Goal: Task Accomplishment & Management: Complete application form

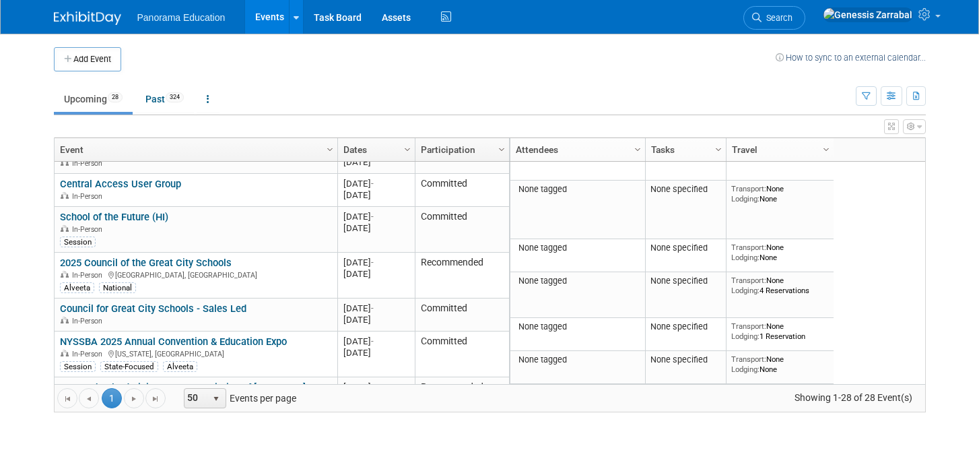
scroll to position [906, 0]
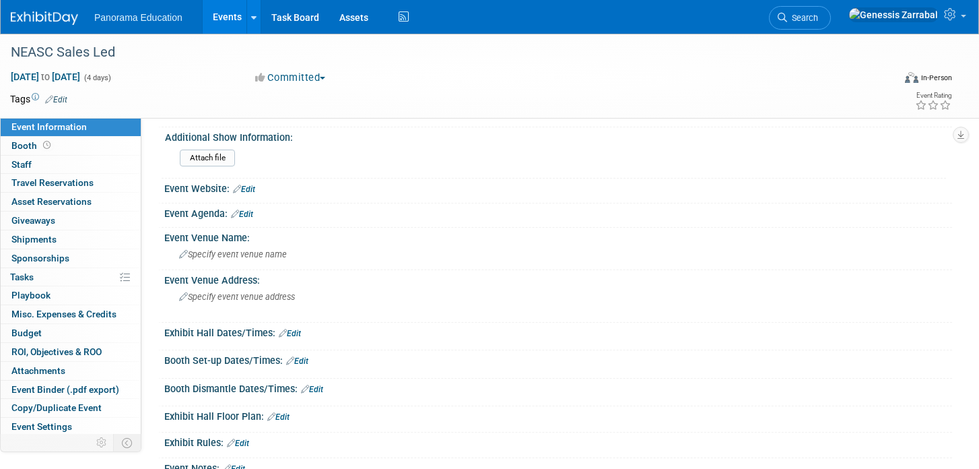
scroll to position [557, 0]
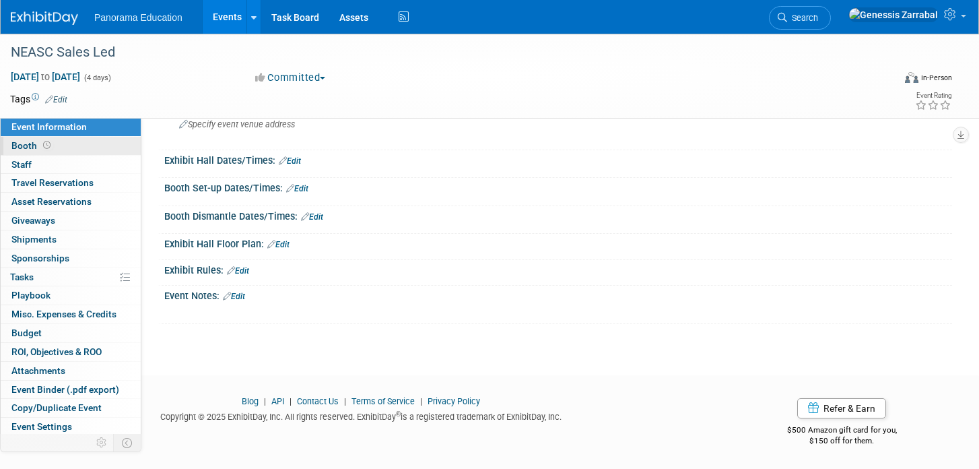
click at [92, 143] on link "Booth" at bounding box center [71, 146] width 140 height 18
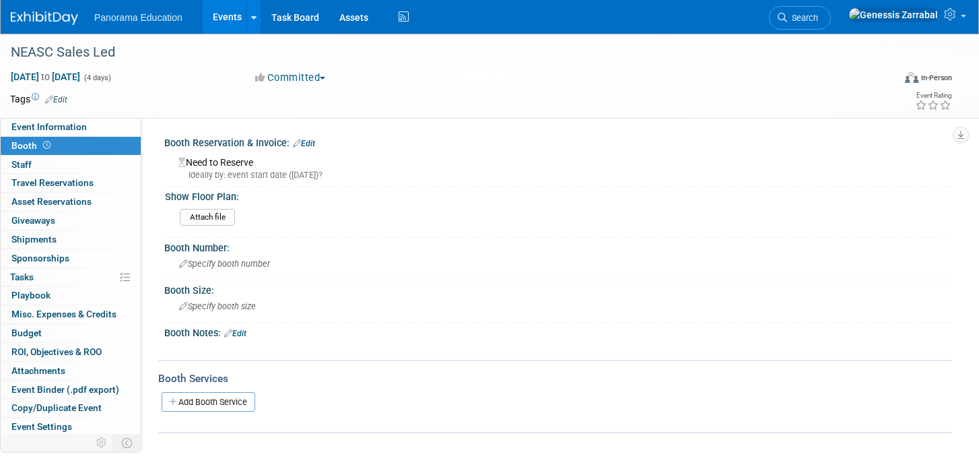
click at [220, 27] on link "Events" at bounding box center [227, 17] width 49 height 34
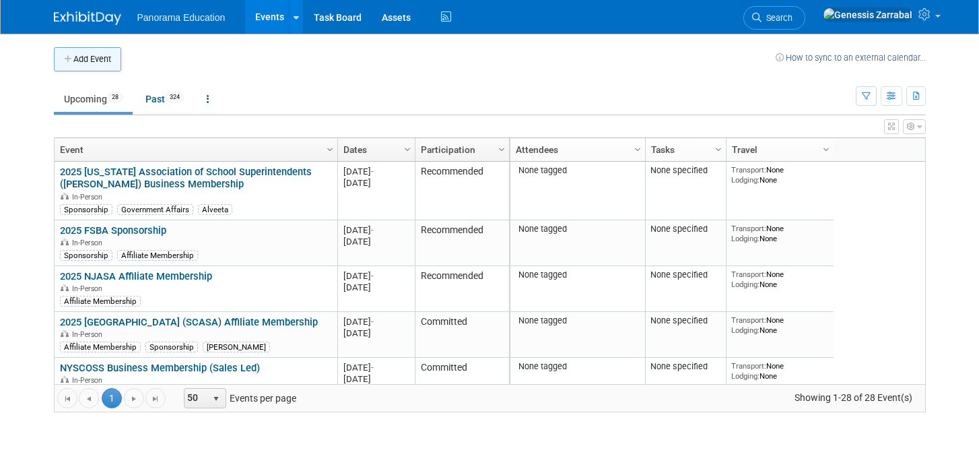
click at [107, 54] on button "Add Event" at bounding box center [87, 59] width 67 height 24
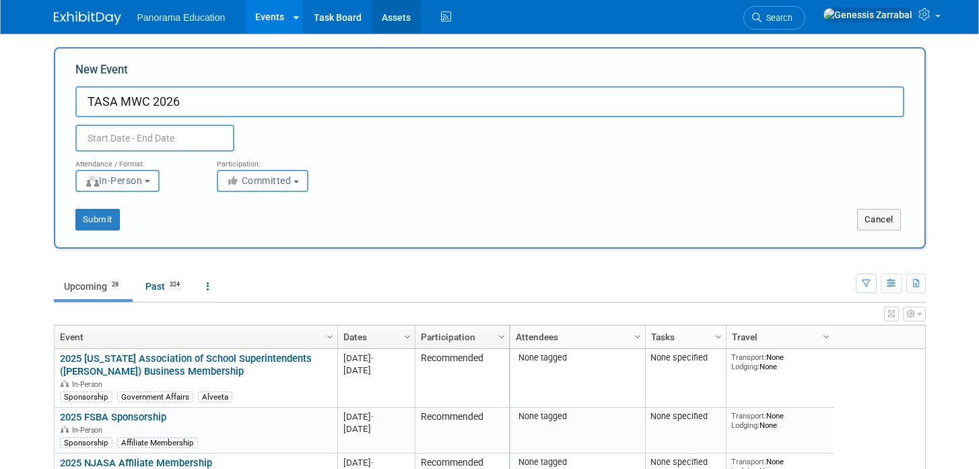
type input "TASA MWC 2026"
click at [181, 139] on input "text" at bounding box center [154, 138] width 159 height 27
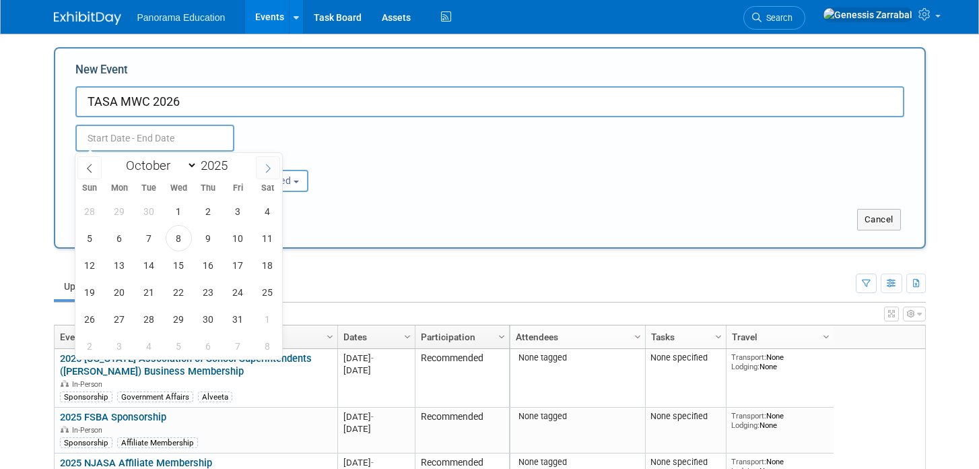
click at [271, 164] on icon at bounding box center [267, 168] width 9 height 9
select select "11"
click at [271, 164] on icon at bounding box center [267, 168] width 9 height 9
type input "2026"
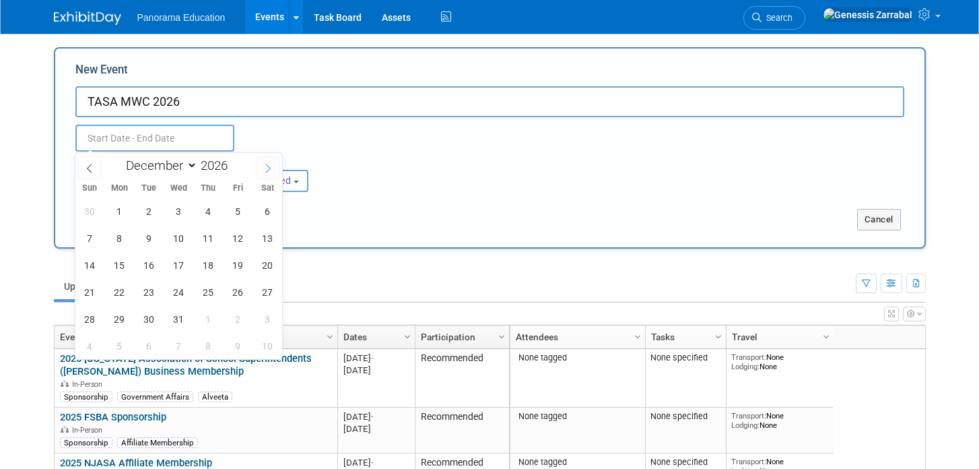
select select "0"
click at [85, 319] on span "25" at bounding box center [90, 319] width 26 height 26
click at [180, 316] on span "28" at bounding box center [179, 319] width 26 height 26
type input "Jan 25, 2026 to Jan 28, 2026"
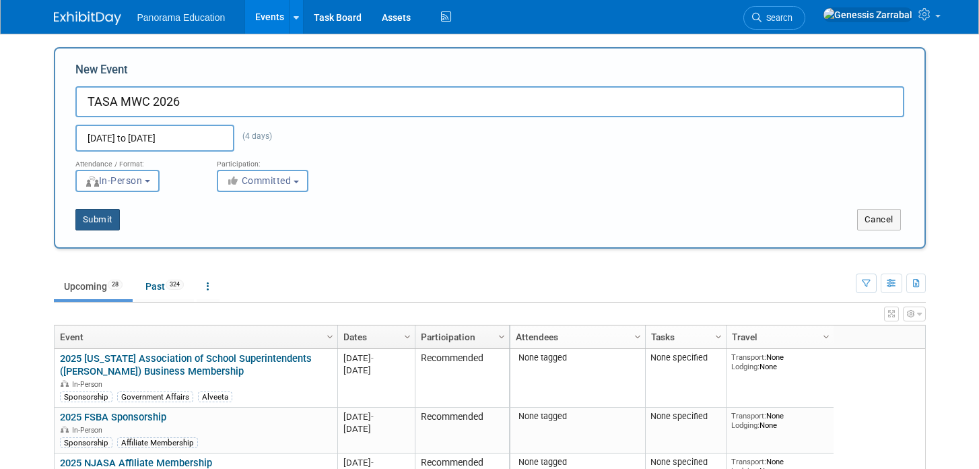
click at [101, 220] on button "Submit" at bounding box center [97, 220] width 44 height 22
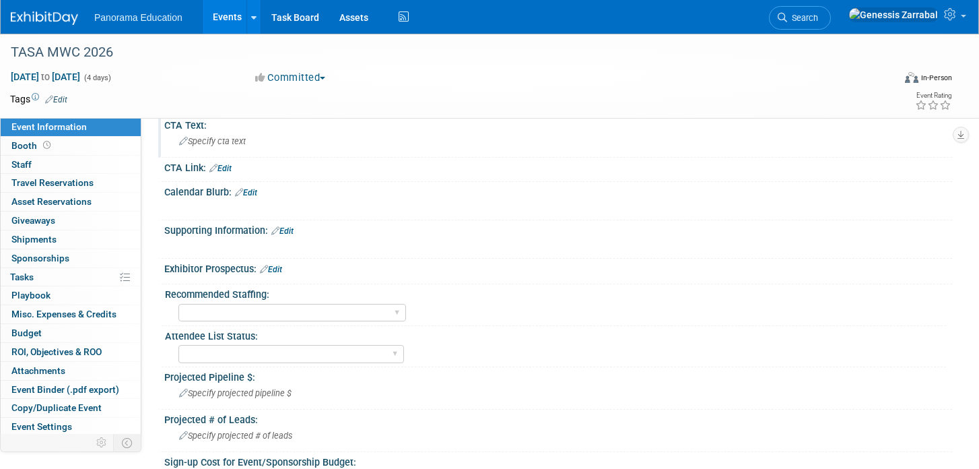
scroll to position [19, 0]
click at [108, 180] on link "0 Travel Reservations 0" at bounding box center [71, 183] width 140 height 18
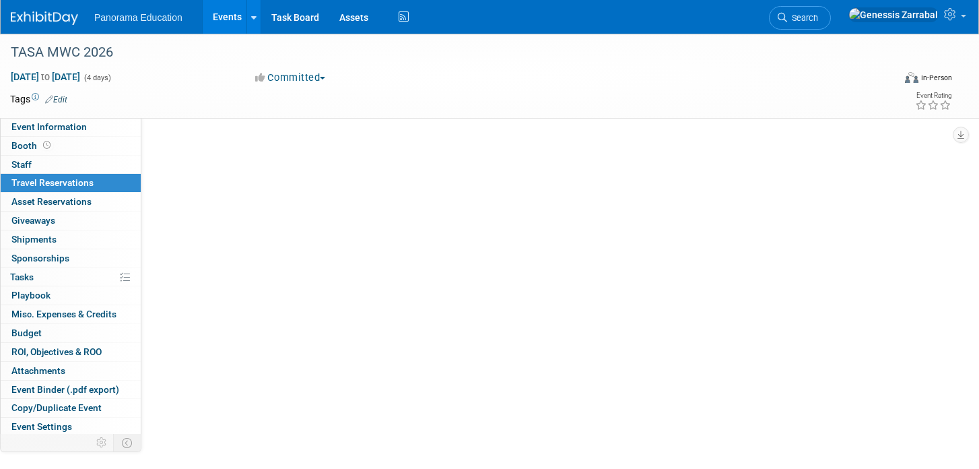
scroll to position [0, 0]
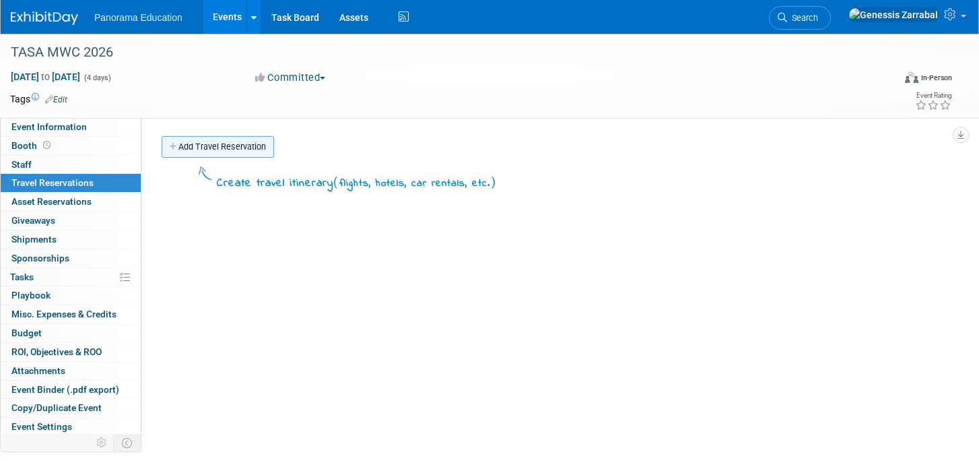
click at [255, 145] on link "Add Travel Reservation" at bounding box center [218, 147] width 112 height 22
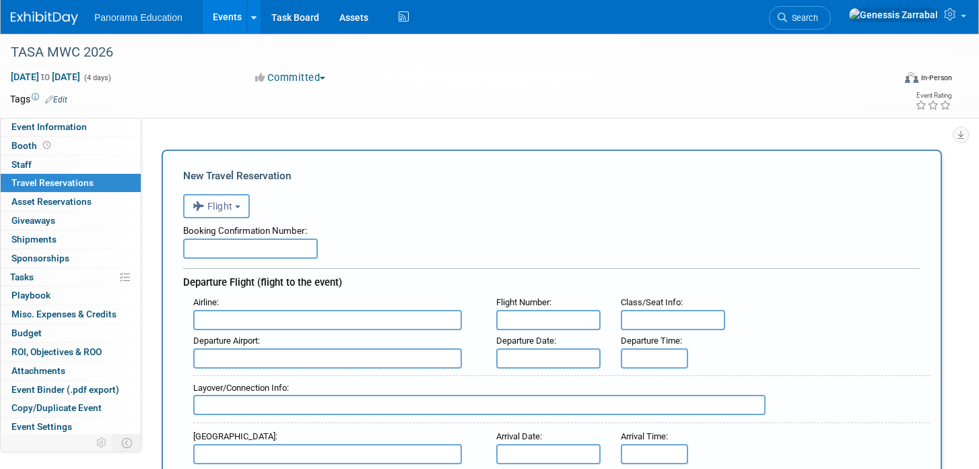
click at [232, 201] on span "Flight" at bounding box center [213, 206] width 40 height 11
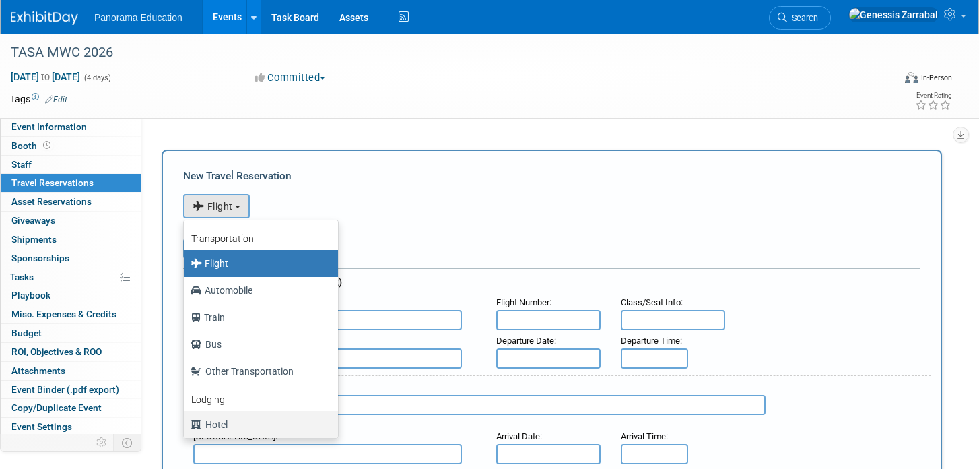
click at [234, 425] on label "Hotel" at bounding box center [258, 424] width 134 height 22
click at [186, 425] on input "Hotel" at bounding box center [181, 422] width 9 height 9
select select "6"
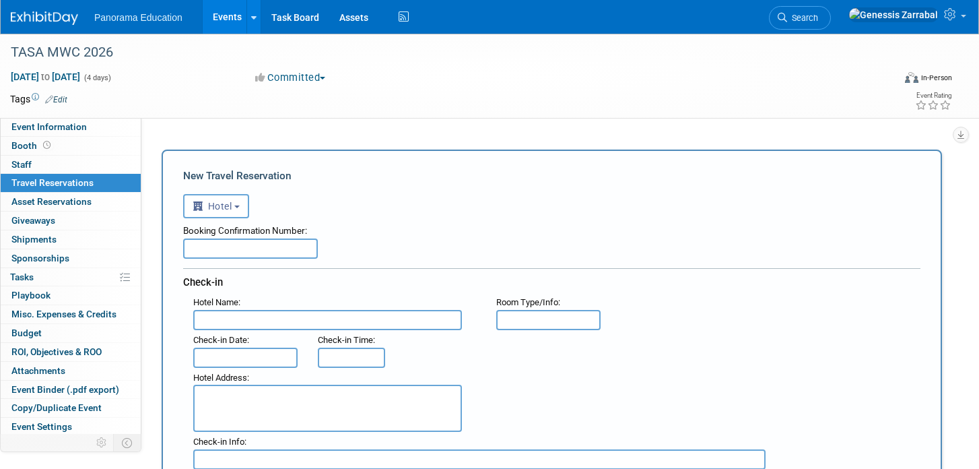
click at [234, 253] on input "text" at bounding box center [250, 248] width 135 height 20
click at [255, 323] on input "text" at bounding box center [327, 320] width 269 height 20
click at [233, 255] on input "text" at bounding box center [250, 248] width 135 height 20
click at [255, 325] on input "Hotel Del Rio" at bounding box center [327, 320] width 269 height 20
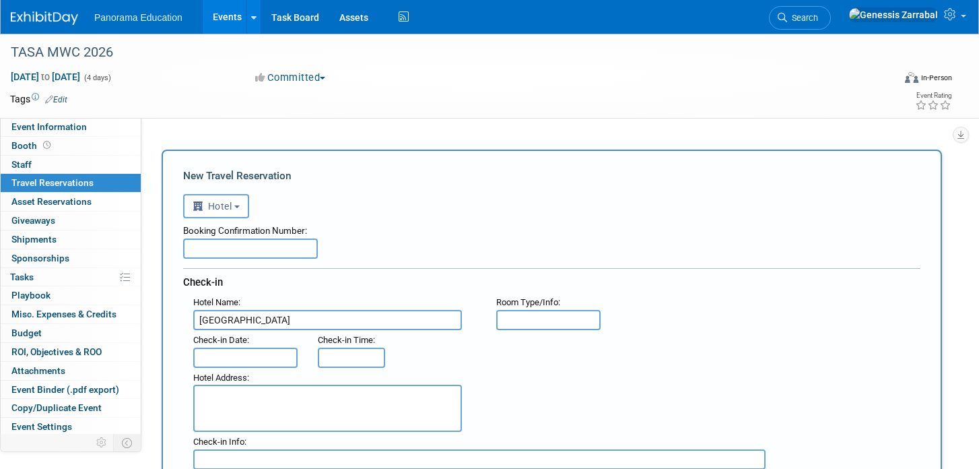
click at [255, 325] on input "Hotel Del Rio" at bounding box center [327, 320] width 269 height 20
paste input "ilton Palacio d"
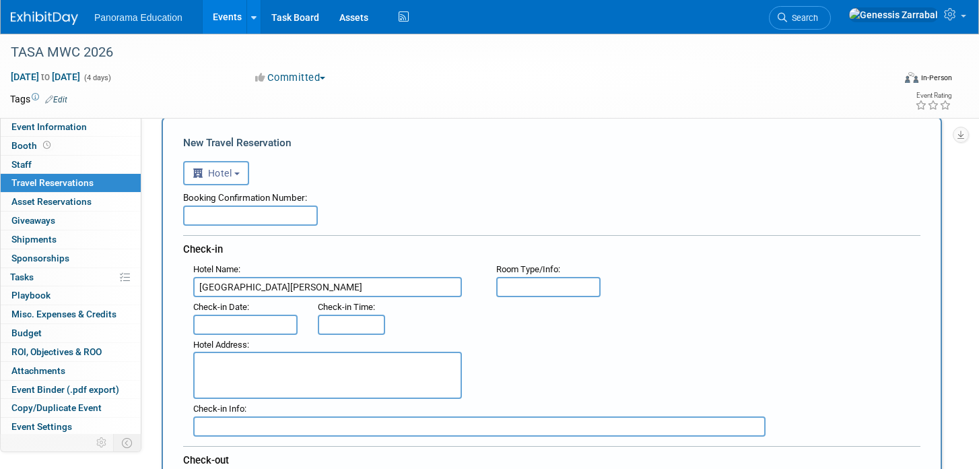
scroll to position [35, 0]
type input "Hilton Palacio del Rio"
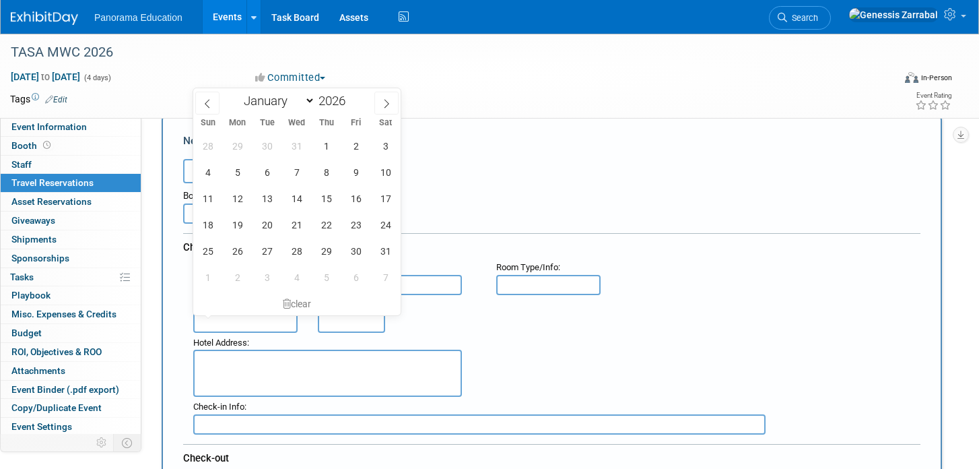
click at [254, 326] on input "text" at bounding box center [245, 322] width 104 height 20
click at [381, 228] on span "24" at bounding box center [385, 224] width 26 height 26
type input "Jan 24, 2026"
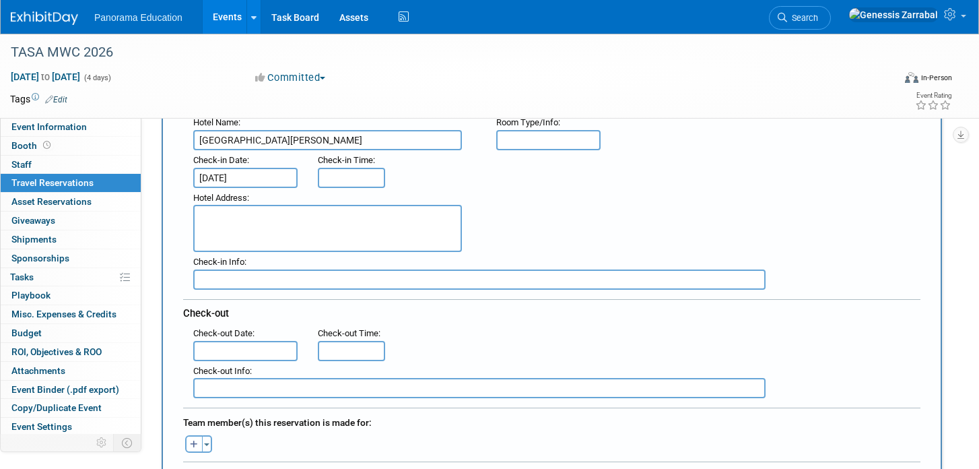
scroll to position [184, 0]
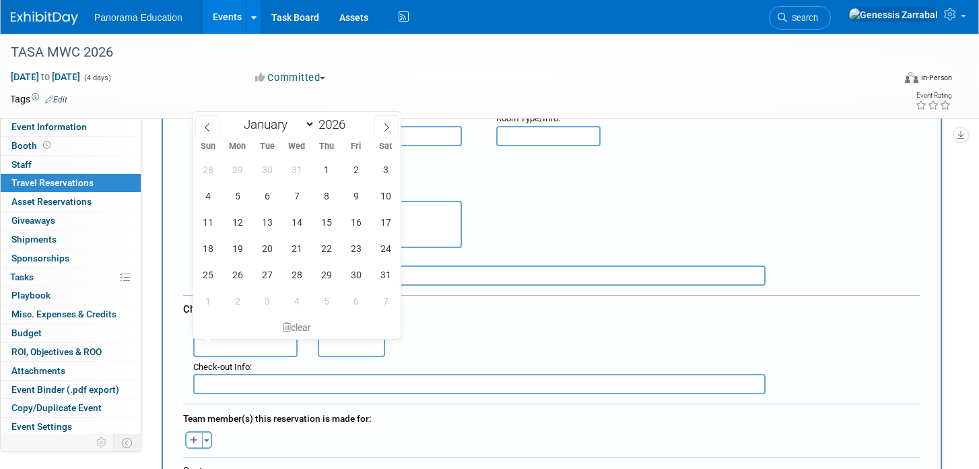
click at [251, 347] on input "text" at bounding box center [245, 347] width 104 height 20
click at [273, 270] on span "27" at bounding box center [267, 274] width 26 height 26
type input "Jan 27, 2026"
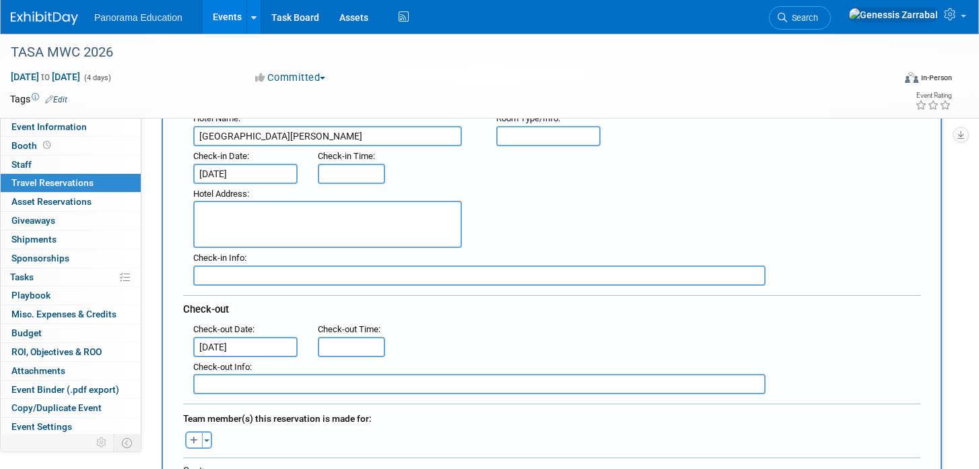
click at [508, 167] on div ": Check-in Date : Jan 24, 2026 Check-in Time :" at bounding box center [556, 165] width 747 height 38
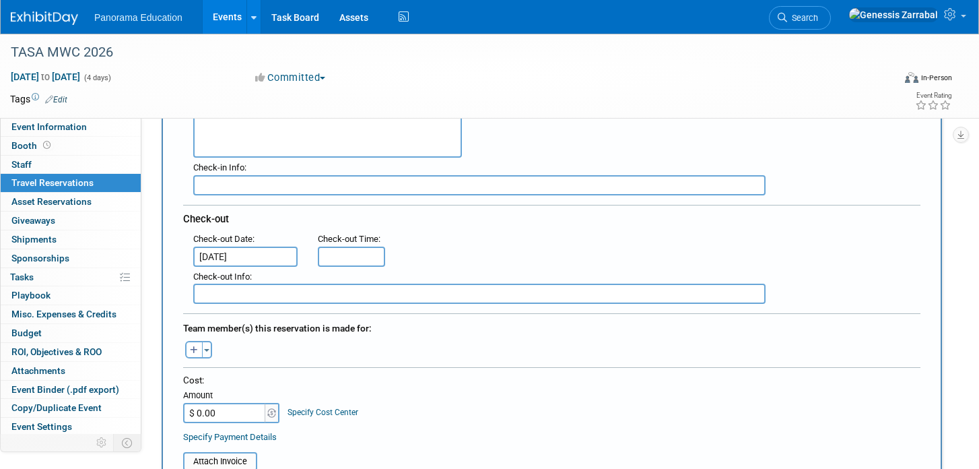
scroll to position [269, 0]
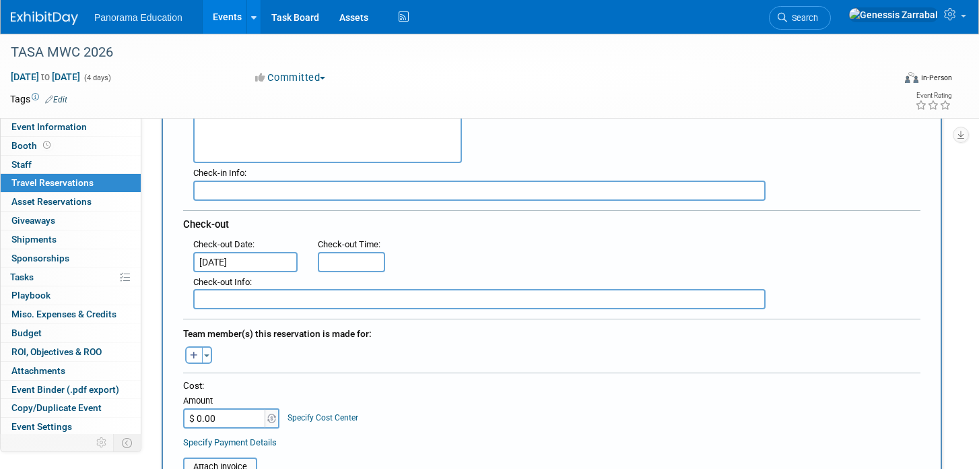
click at [282, 150] on textarea at bounding box center [327, 139] width 269 height 47
paste textarea "200 S Alamo St San Antonio, TX"
type textarea "200 S Alamo St San Antonio, TX"
click at [578, 122] on div "Hotel Address : 200 S Alamo St San Antonio, TX" at bounding box center [556, 131] width 747 height 65
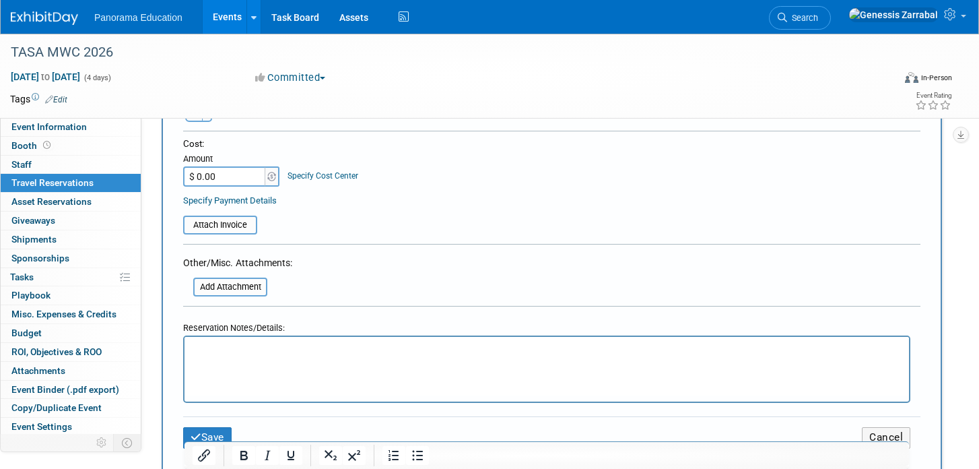
scroll to position [584, 0]
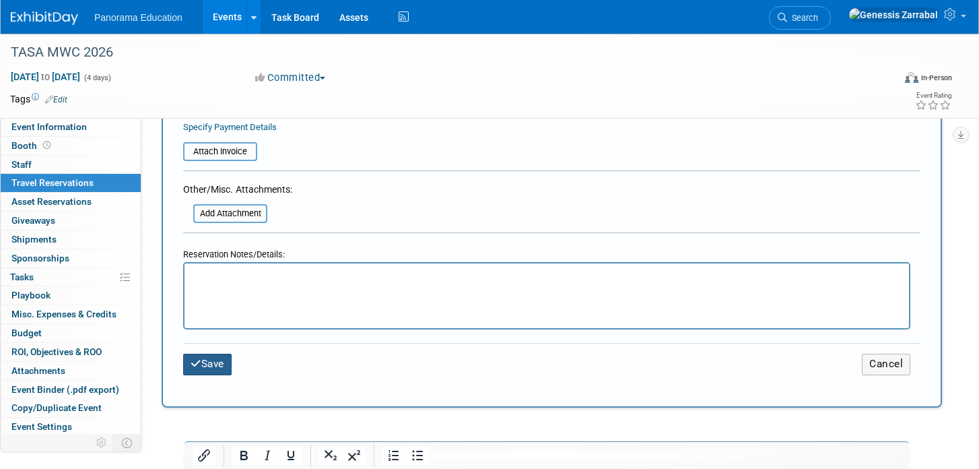
click at [213, 364] on button "Save" at bounding box center [207, 364] width 48 height 21
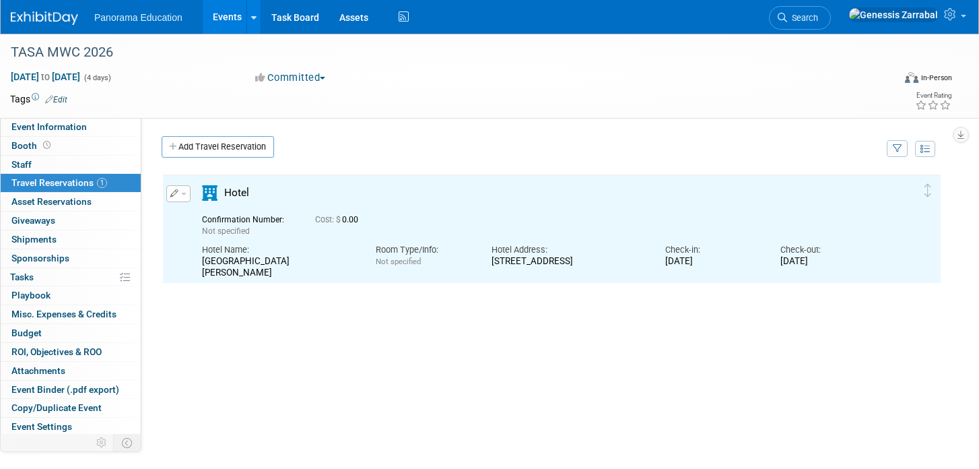
scroll to position [0, 0]
click at [176, 194] on icon "button" at bounding box center [174, 193] width 9 height 8
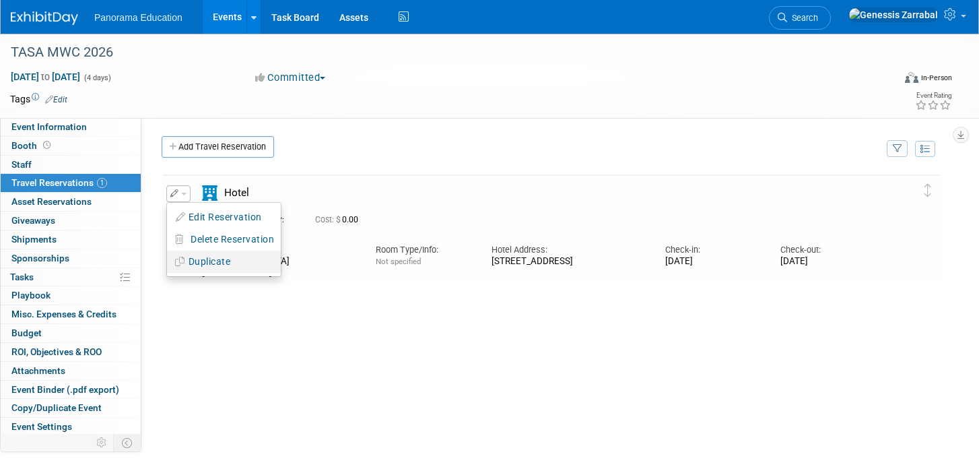
click at [199, 257] on button "Duplicate" at bounding box center [224, 262] width 114 height 20
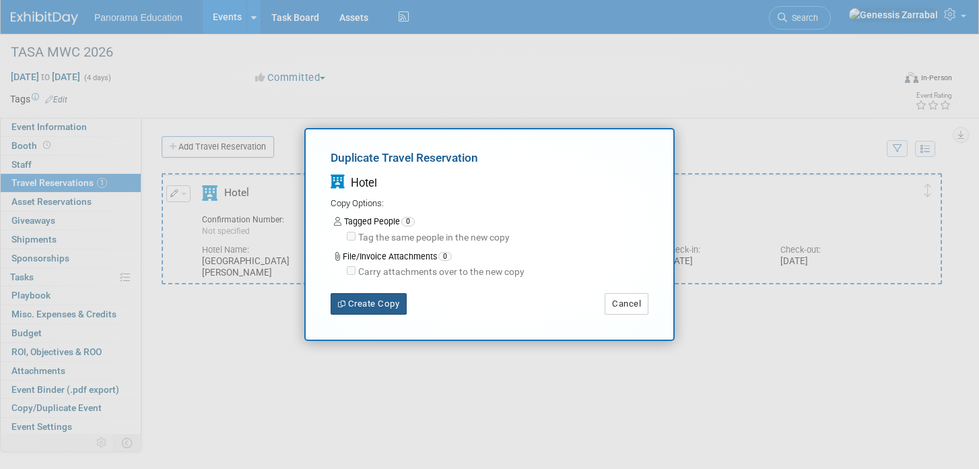
click at [381, 308] on button "Create Copy" at bounding box center [369, 304] width 76 height 22
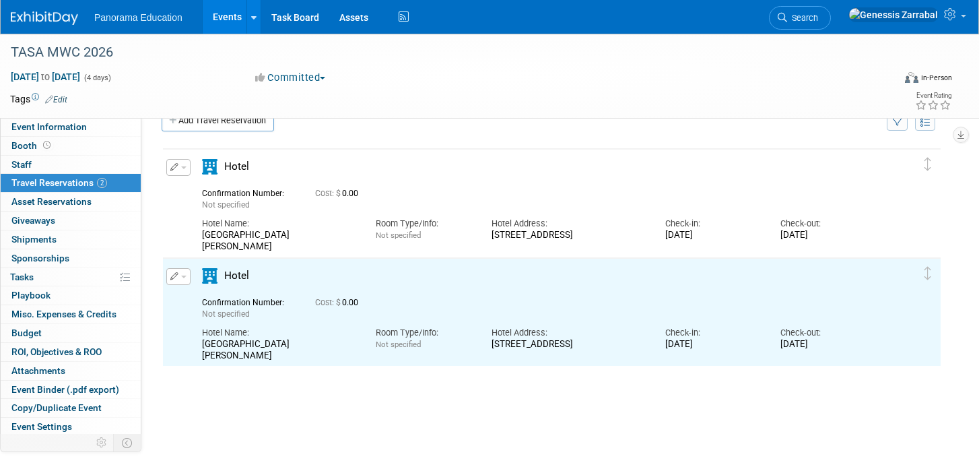
click at [182, 178] on div "Edit Reservation Delete Reservation" at bounding box center [177, 171] width 29 height 25
click at [182, 172] on button "button" at bounding box center [178, 167] width 24 height 17
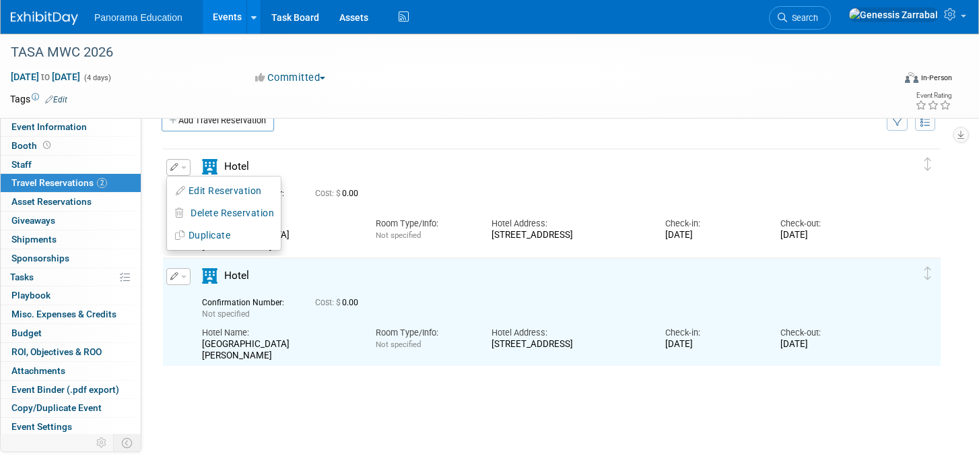
click at [207, 248] on ul "Edit Reservation Delete Reservation" at bounding box center [223, 213] width 115 height 75
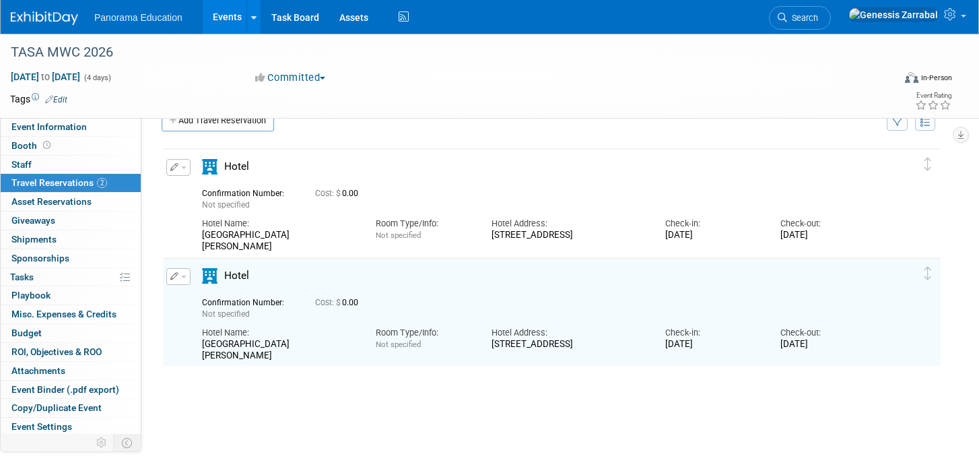
click at [170, 174] on button "button" at bounding box center [178, 167] width 24 height 17
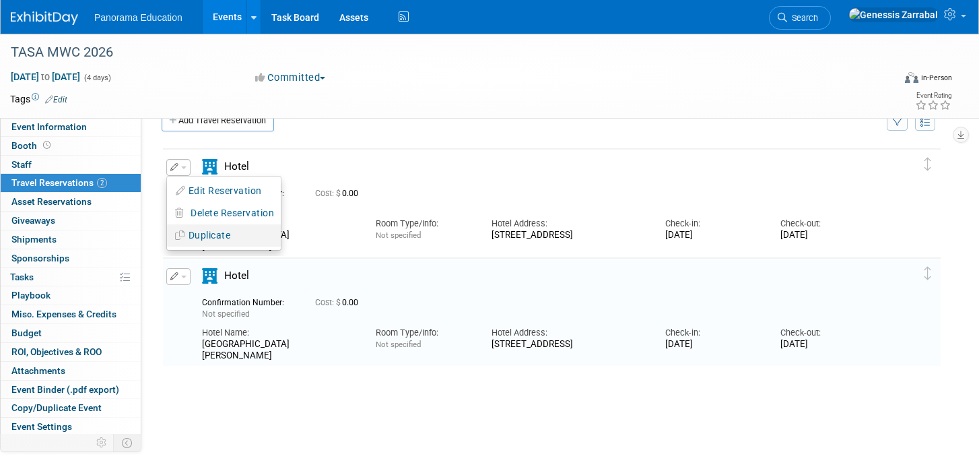
click at [193, 234] on button "Duplicate" at bounding box center [224, 236] width 114 height 20
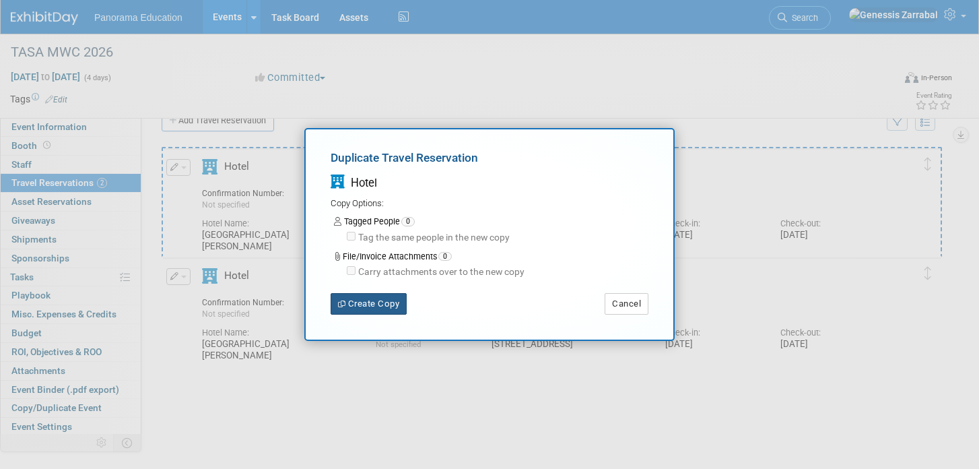
click at [352, 301] on button "Create Copy" at bounding box center [369, 304] width 76 height 22
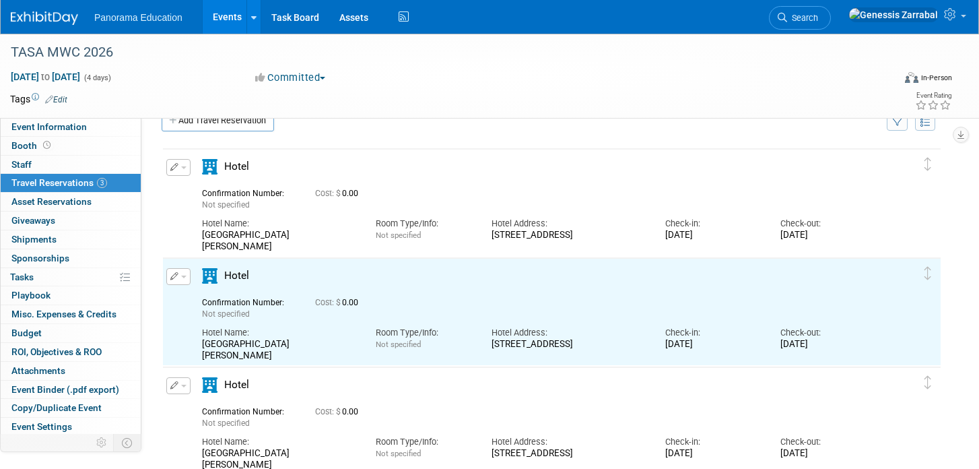
click at [177, 167] on icon "button" at bounding box center [174, 167] width 9 height 8
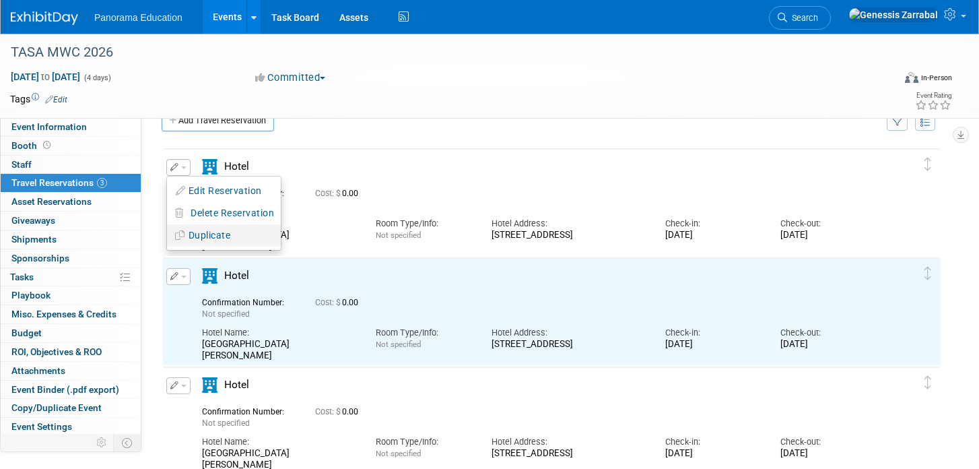
click at [214, 238] on button "Duplicate" at bounding box center [224, 236] width 114 height 20
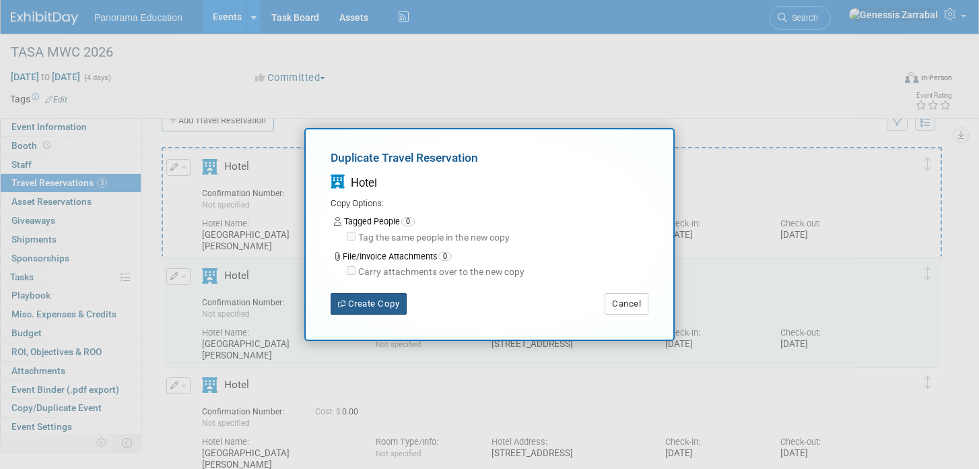
click at [345, 303] on icon "button" at bounding box center [343, 303] width 10 height 7
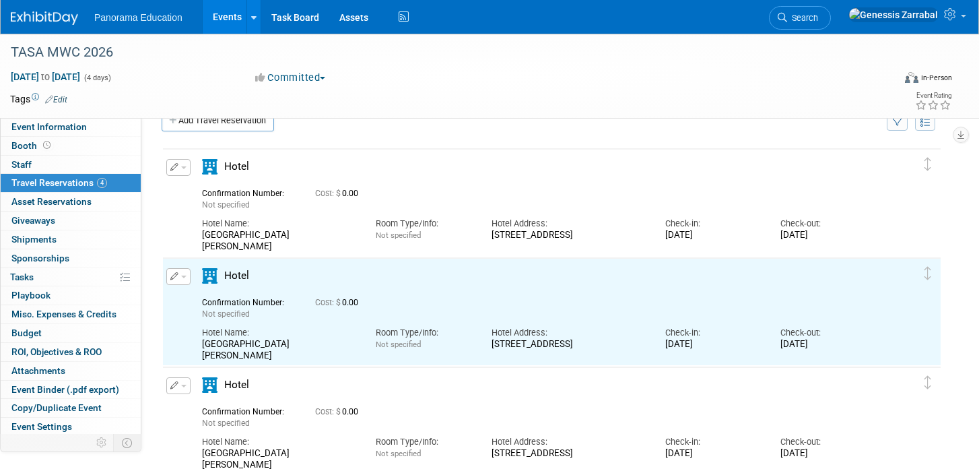
click at [187, 168] on button "button" at bounding box center [178, 167] width 24 height 17
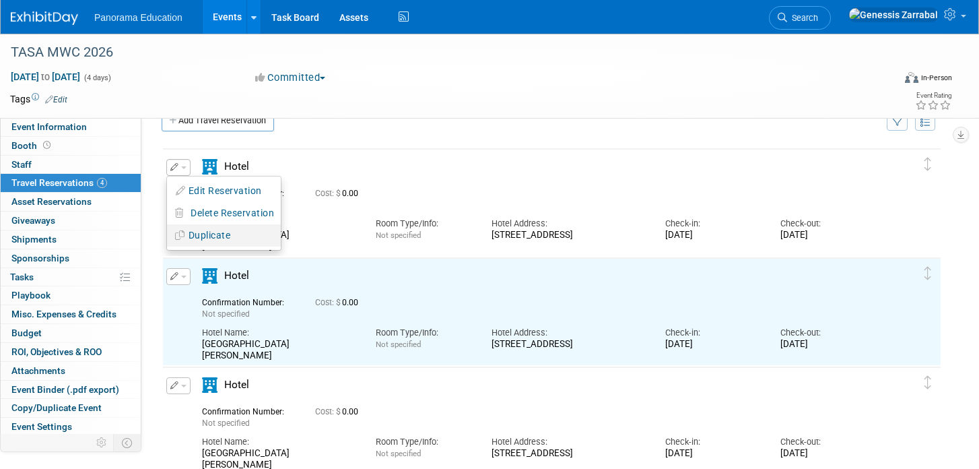
click at [234, 236] on button "Duplicate" at bounding box center [224, 236] width 114 height 20
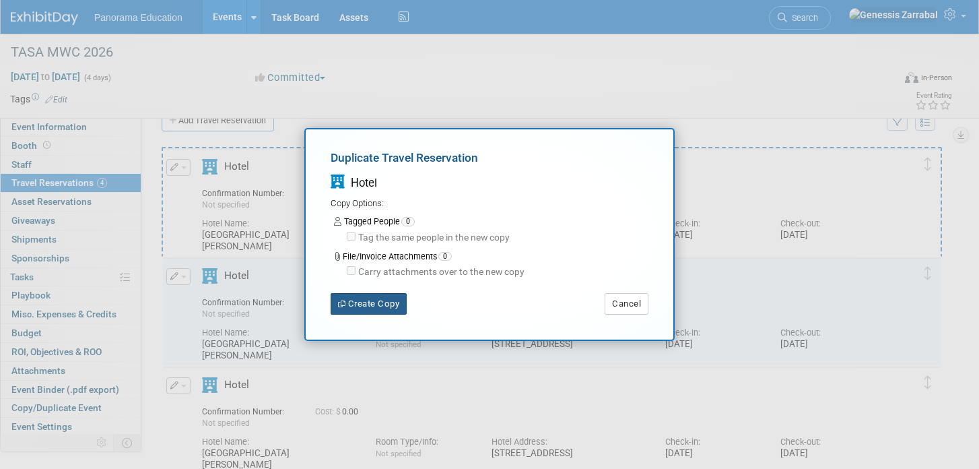
click at [370, 304] on button "Create Copy" at bounding box center [369, 304] width 76 height 22
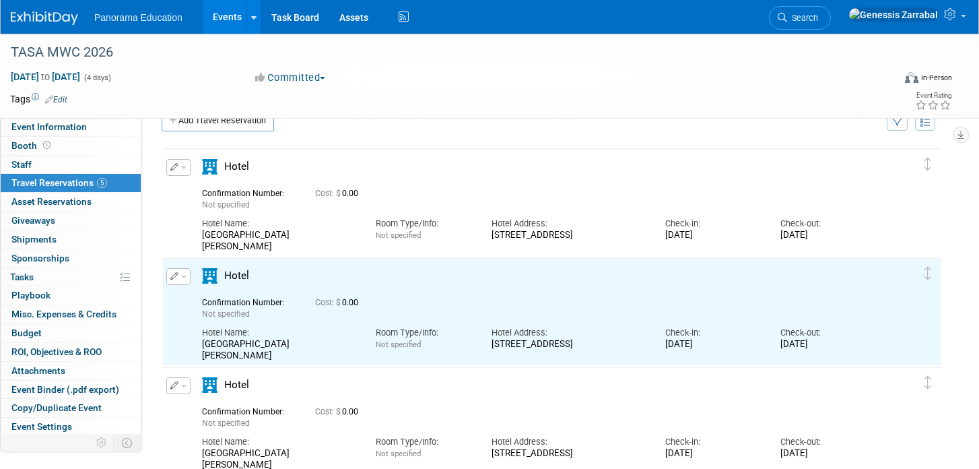
click at [186, 172] on button "button" at bounding box center [178, 167] width 24 height 17
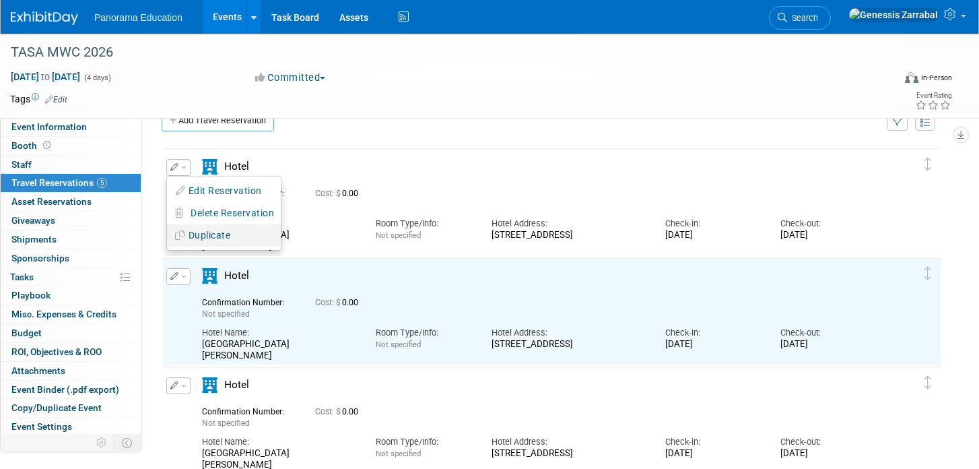
click at [218, 235] on button "Duplicate" at bounding box center [224, 236] width 114 height 20
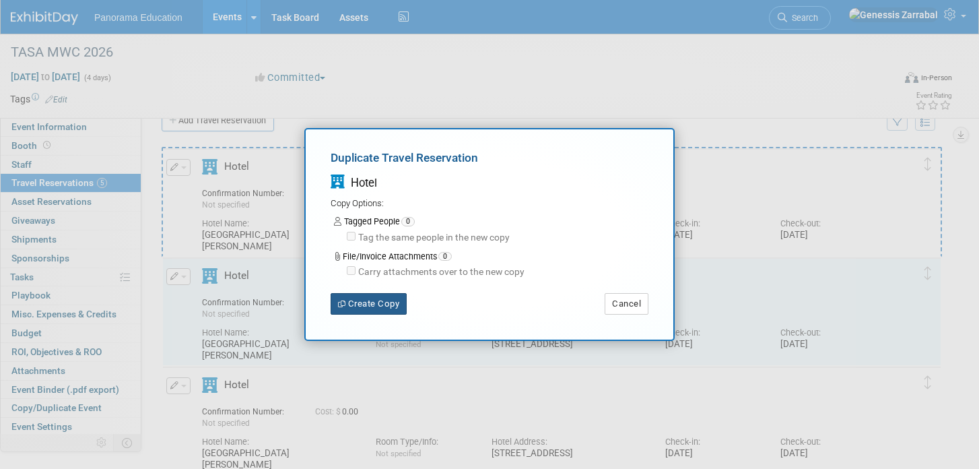
click at [347, 304] on button "Create Copy" at bounding box center [369, 304] width 76 height 22
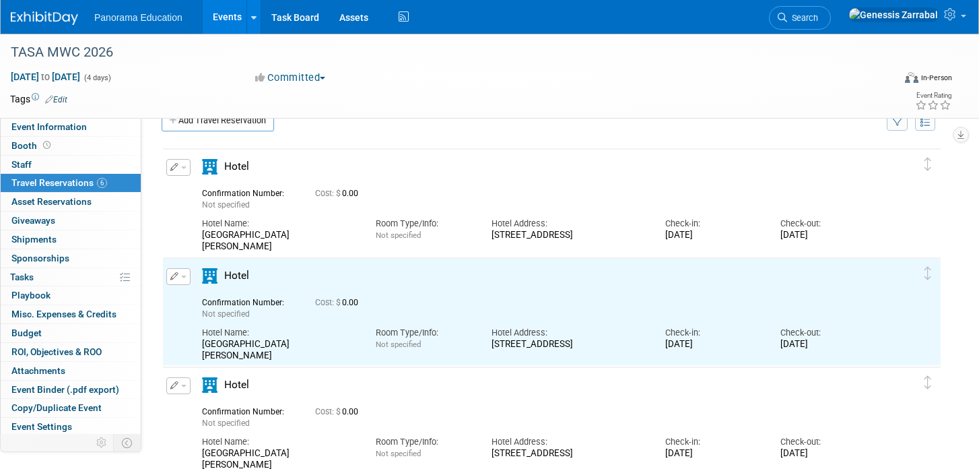
click at [174, 169] on icon "button" at bounding box center [174, 167] width 9 height 8
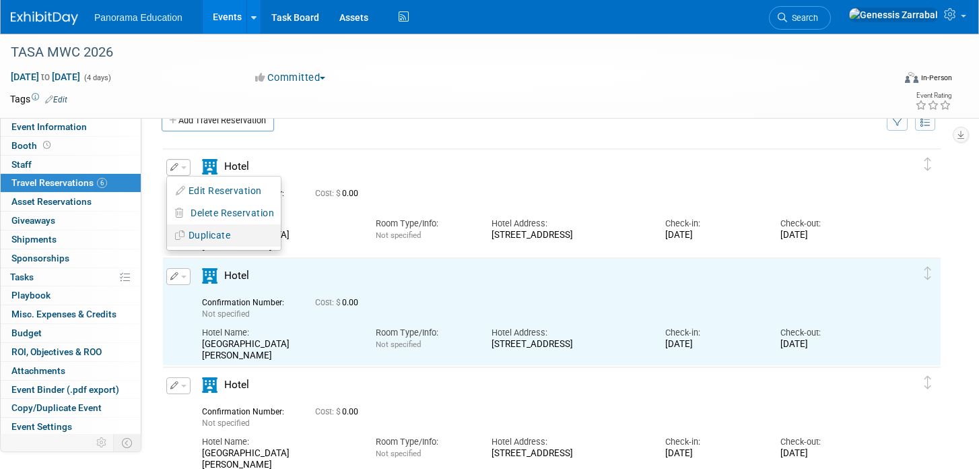
click at [215, 231] on button "Duplicate" at bounding box center [224, 236] width 114 height 20
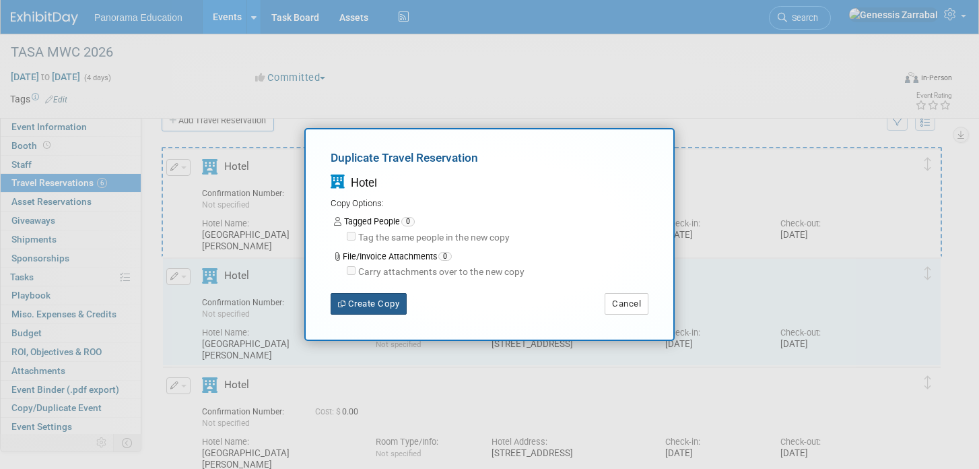
click at [347, 298] on button "Create Copy" at bounding box center [369, 304] width 76 height 22
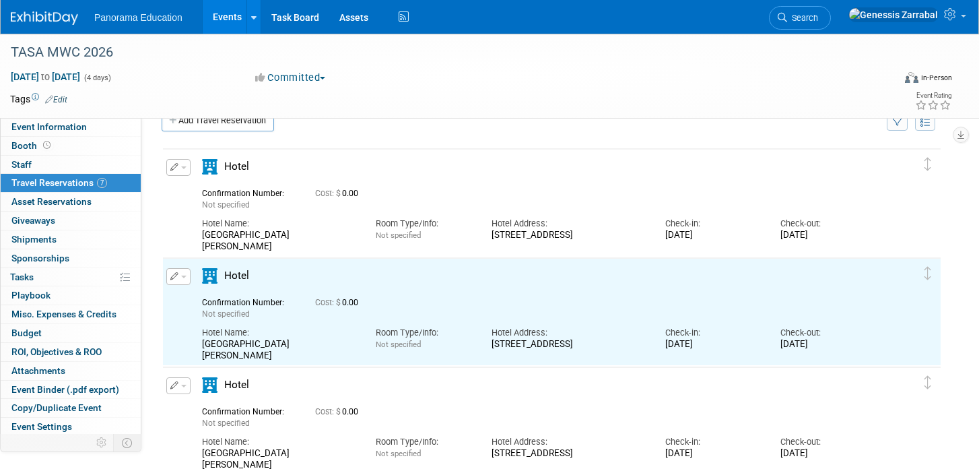
click at [179, 173] on button "button" at bounding box center [178, 167] width 24 height 17
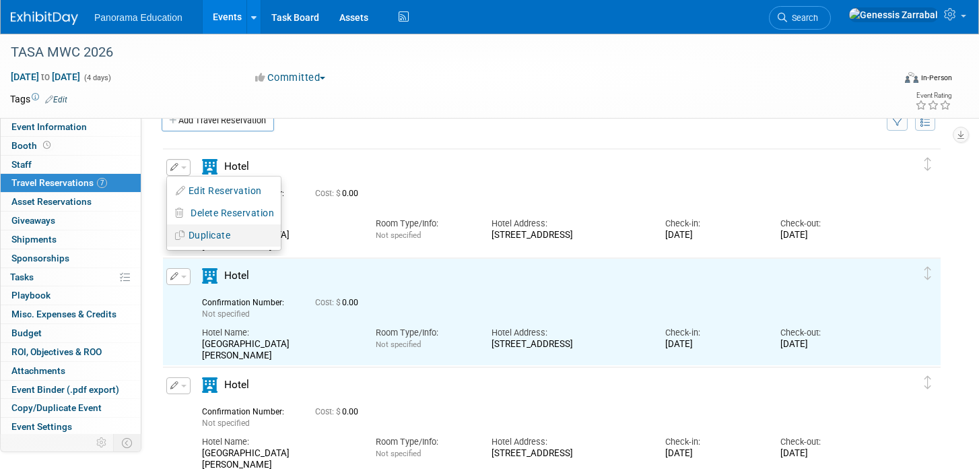
click at [206, 230] on button "Duplicate" at bounding box center [224, 236] width 114 height 20
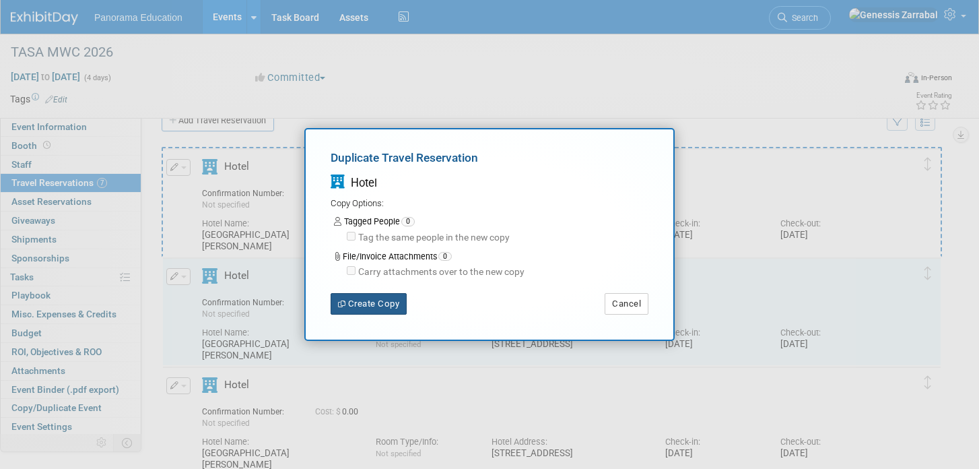
click at [352, 301] on button "Create Copy" at bounding box center [369, 304] width 76 height 22
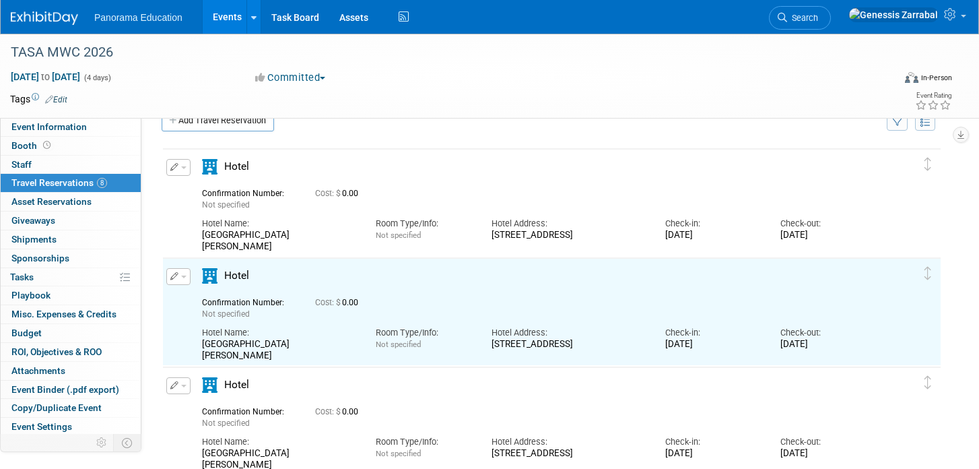
click at [180, 161] on button "button" at bounding box center [178, 167] width 24 height 17
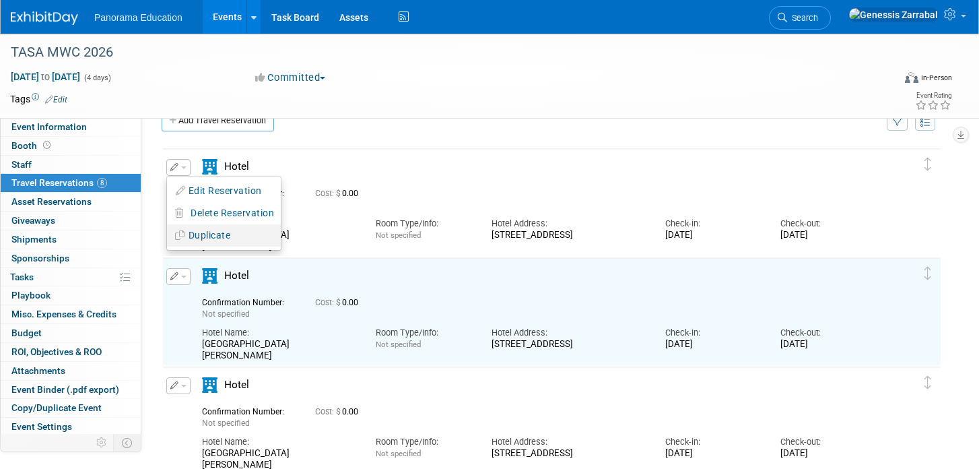
click at [230, 238] on button "Duplicate" at bounding box center [224, 236] width 114 height 20
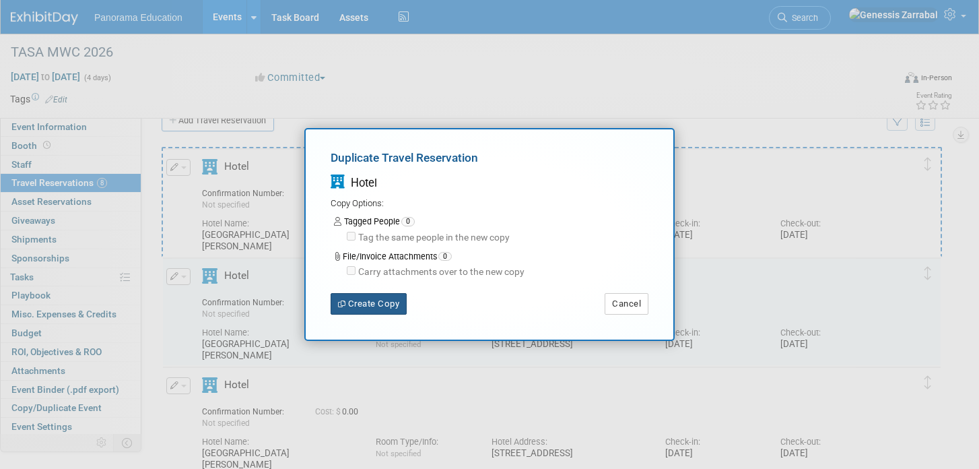
click at [364, 298] on button "Create Copy" at bounding box center [369, 304] width 76 height 22
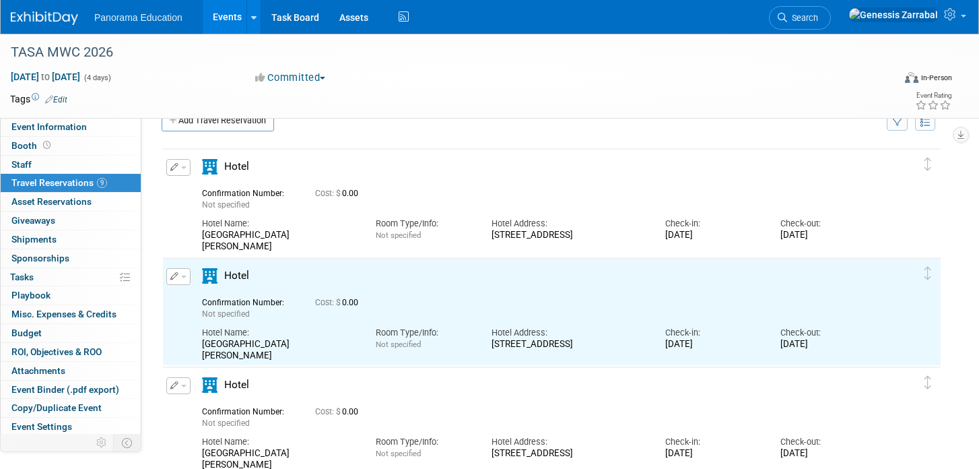
click at [183, 163] on button "button" at bounding box center [178, 167] width 24 height 17
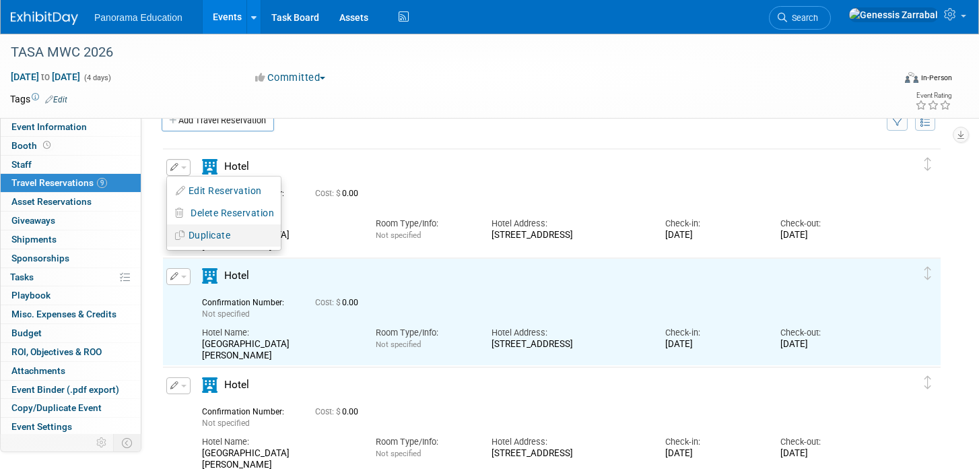
click at [205, 228] on button "Duplicate" at bounding box center [224, 236] width 114 height 20
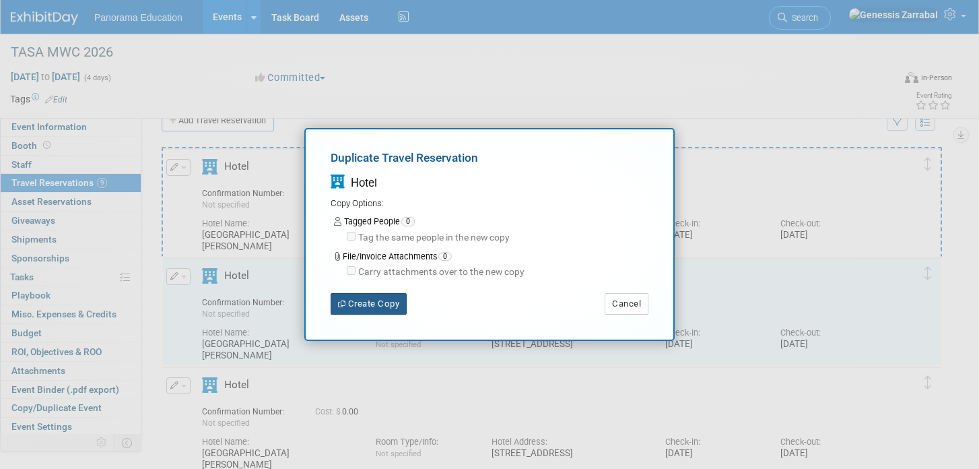
click at [350, 306] on button "Create Copy" at bounding box center [369, 304] width 76 height 22
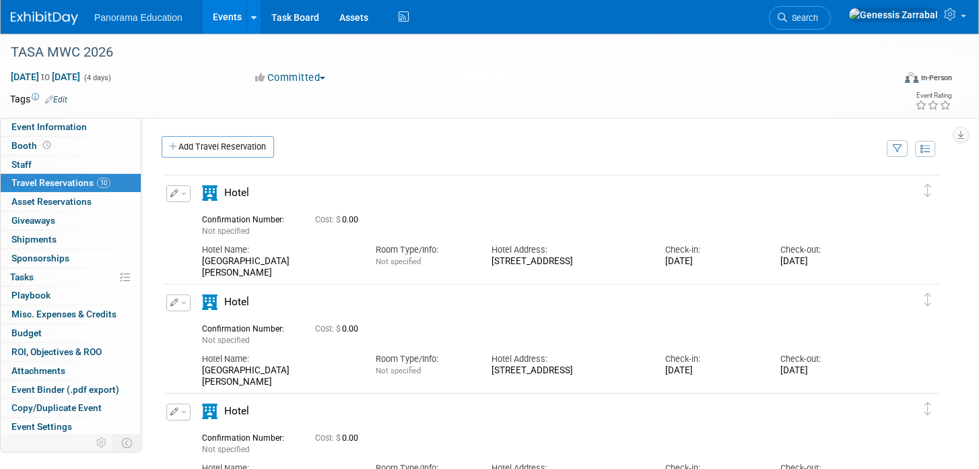
click at [182, 188] on button "button" at bounding box center [178, 193] width 24 height 17
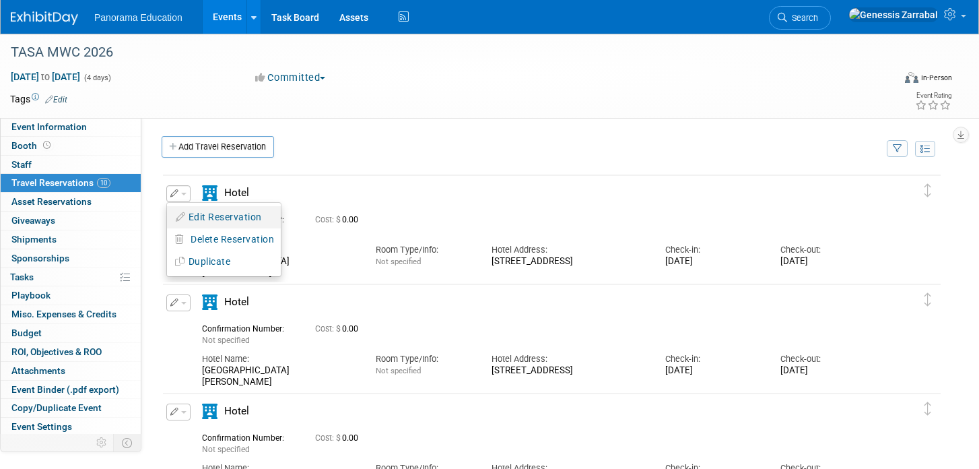
click at [187, 213] on button "Edit Reservation" at bounding box center [224, 217] width 114 height 20
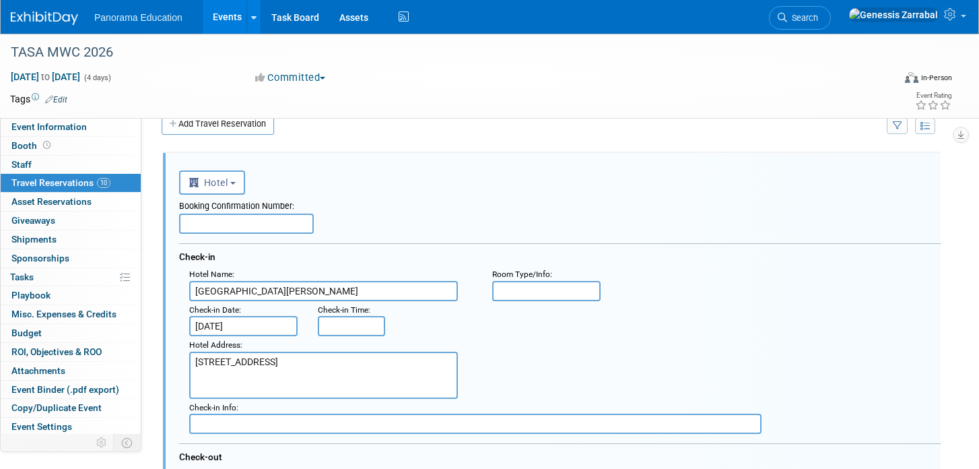
click at [253, 230] on input "text" at bounding box center [246, 223] width 135 height 20
paste input "8SBMMXLX0"
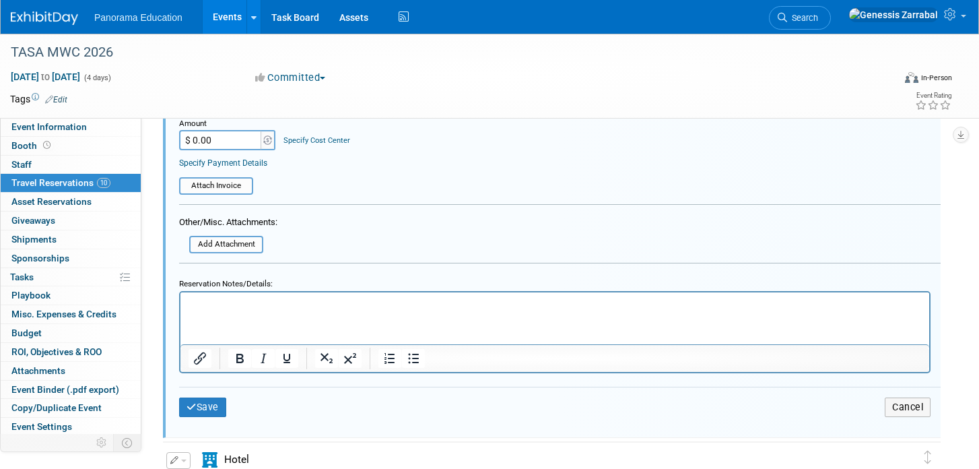
scroll to position [524, 0]
type input "8SBMMXLX0"
click at [191, 406] on icon "submit" at bounding box center [192, 405] width 10 height 9
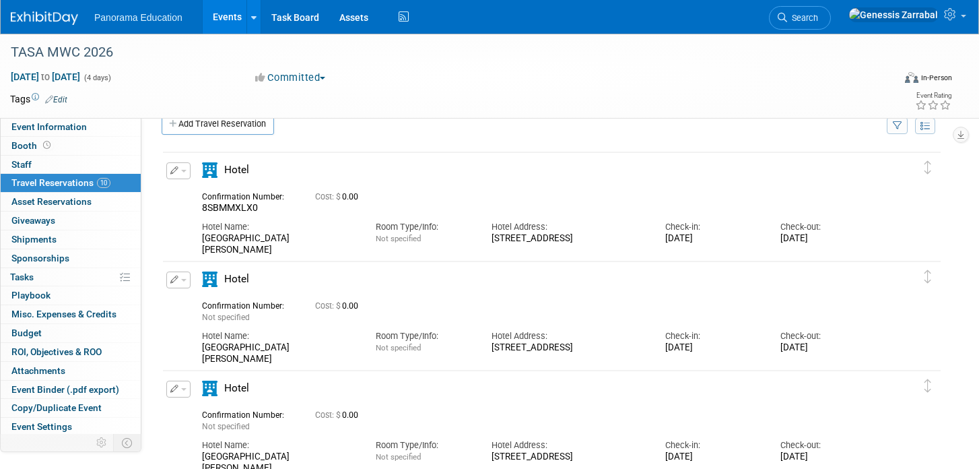
scroll to position [0, 0]
click at [172, 282] on icon "button" at bounding box center [174, 279] width 9 height 8
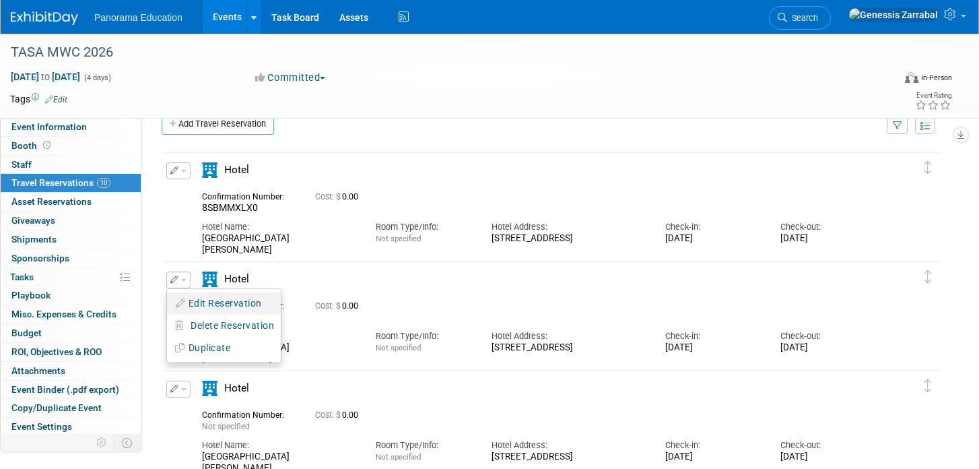
click at [186, 298] on button "Edit Reservation" at bounding box center [224, 304] width 114 height 20
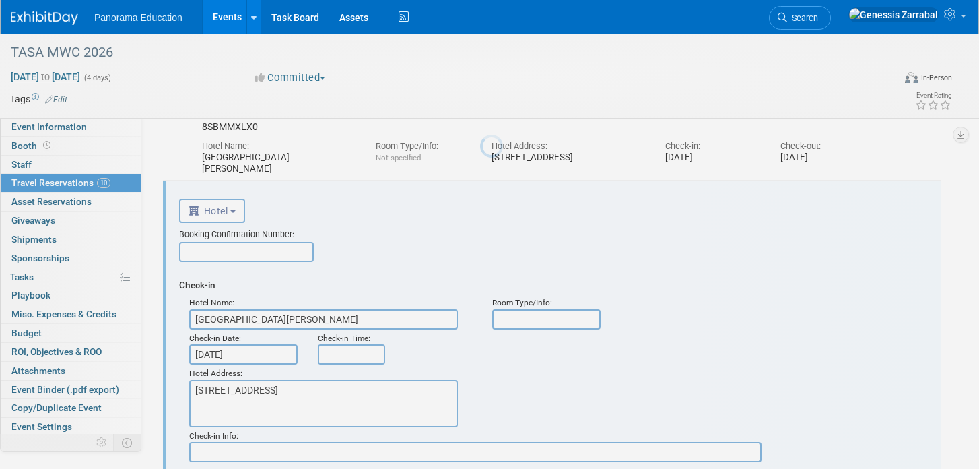
scroll to position [132, 0]
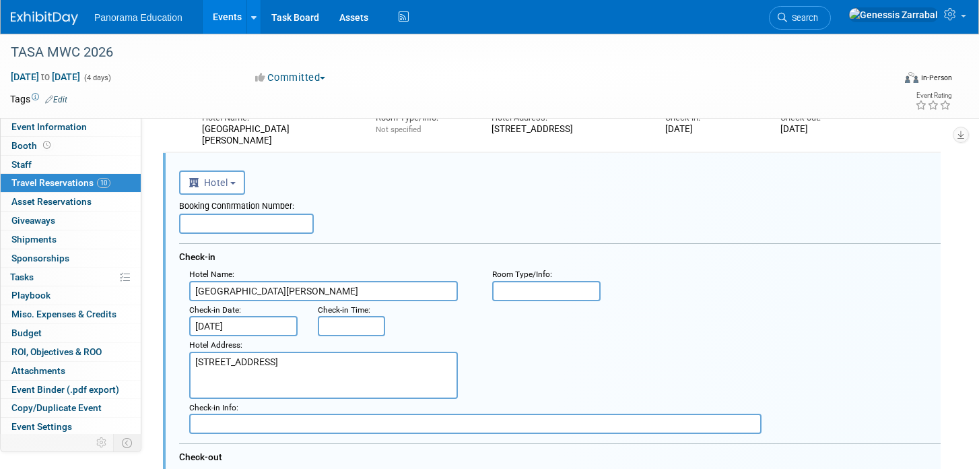
click at [238, 224] on input "text" at bounding box center [246, 223] width 135 height 20
paste input "C388YYX20"
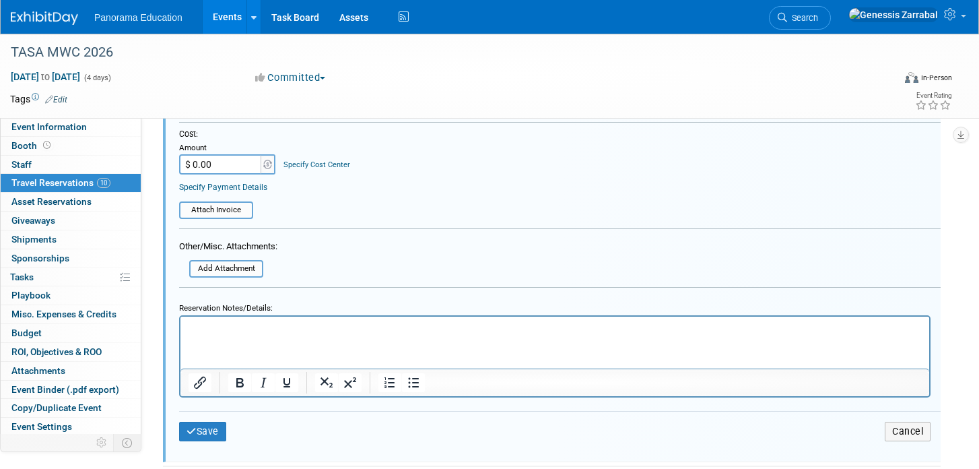
scroll to position [616, 0]
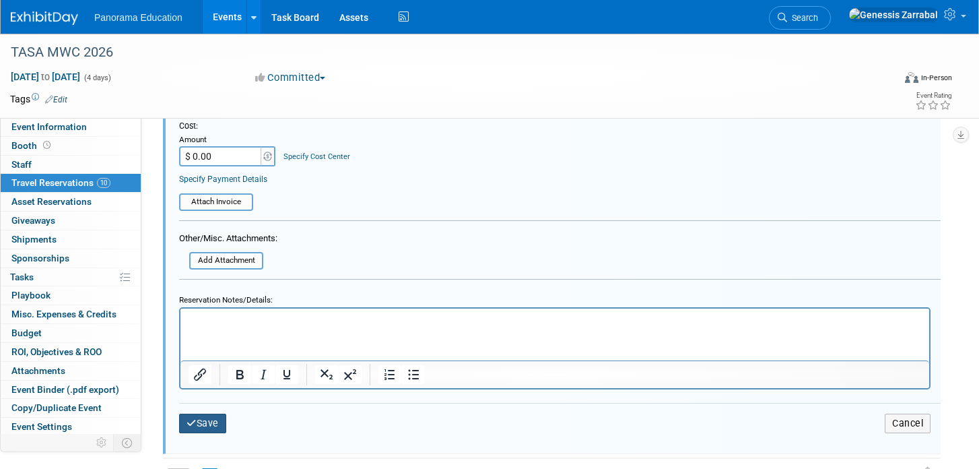
type input "C388YYX20"
click at [214, 415] on button "Save" at bounding box center [202, 423] width 47 height 20
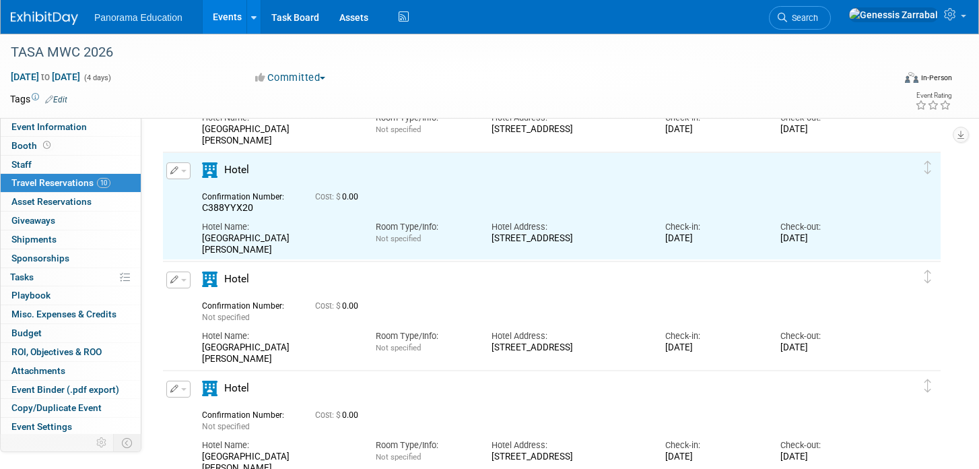
scroll to position [0, 0]
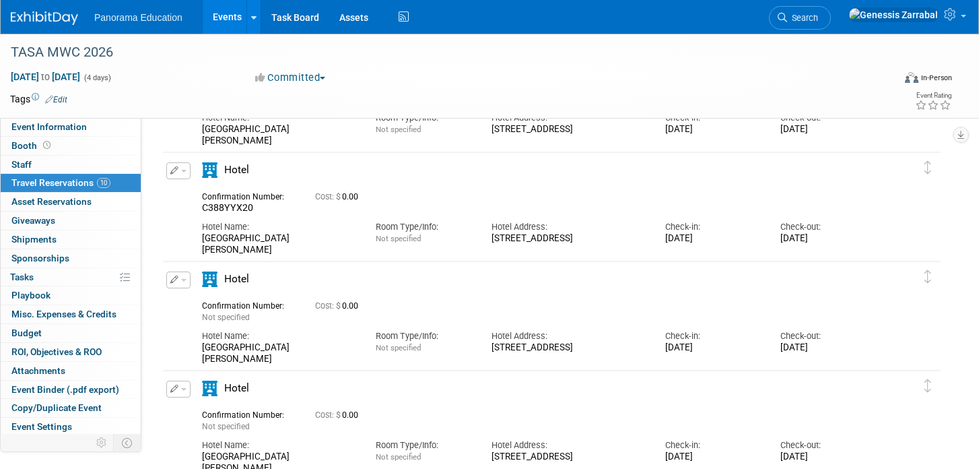
click at [187, 277] on button "button" at bounding box center [178, 279] width 24 height 17
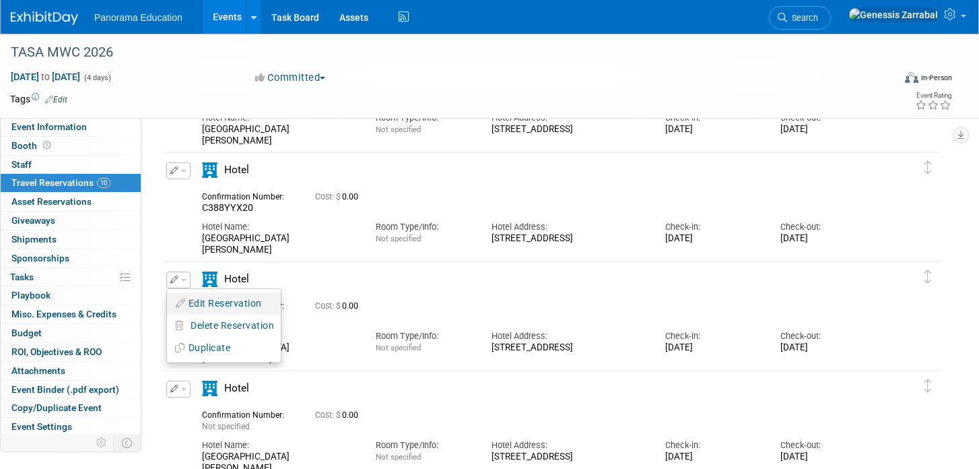
click at [199, 296] on button "Edit Reservation" at bounding box center [224, 304] width 114 height 20
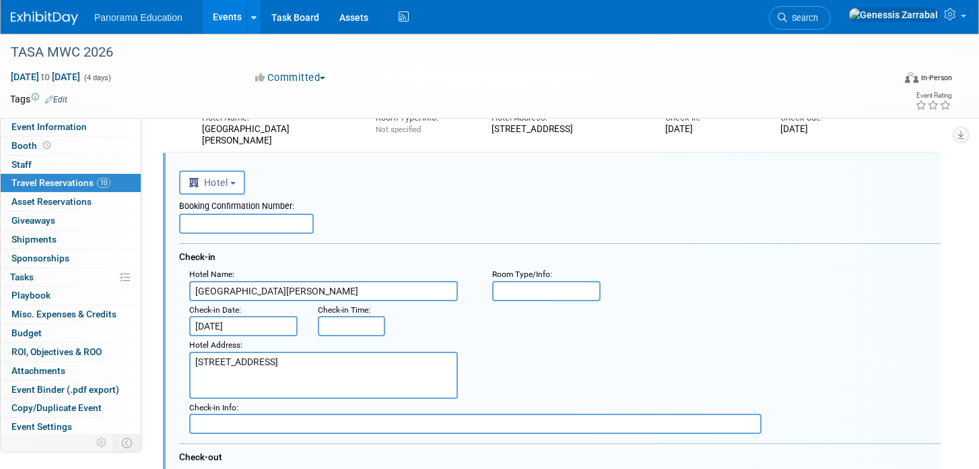
click at [232, 226] on input "text" at bounding box center [246, 223] width 135 height 20
paste input "CDIPPINC0"
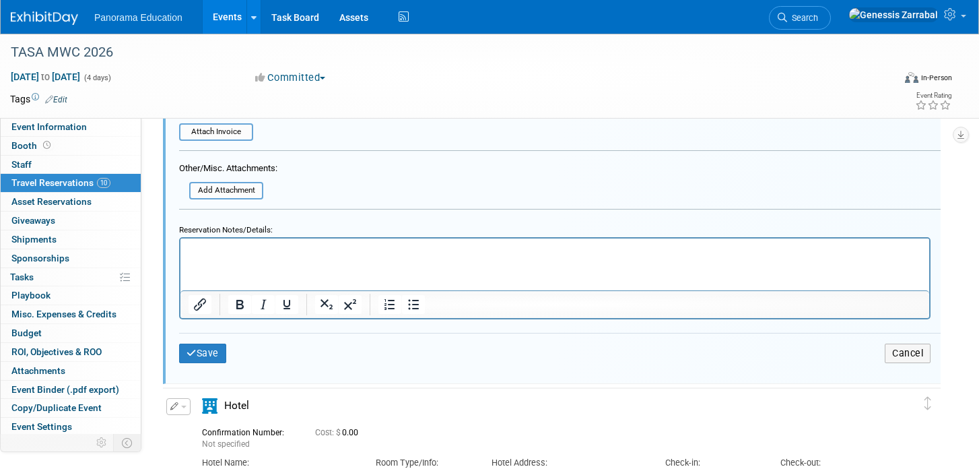
scroll to position [796, 0]
type input "CDIPPINC0"
click at [203, 343] on button "Save" at bounding box center [202, 353] width 47 height 20
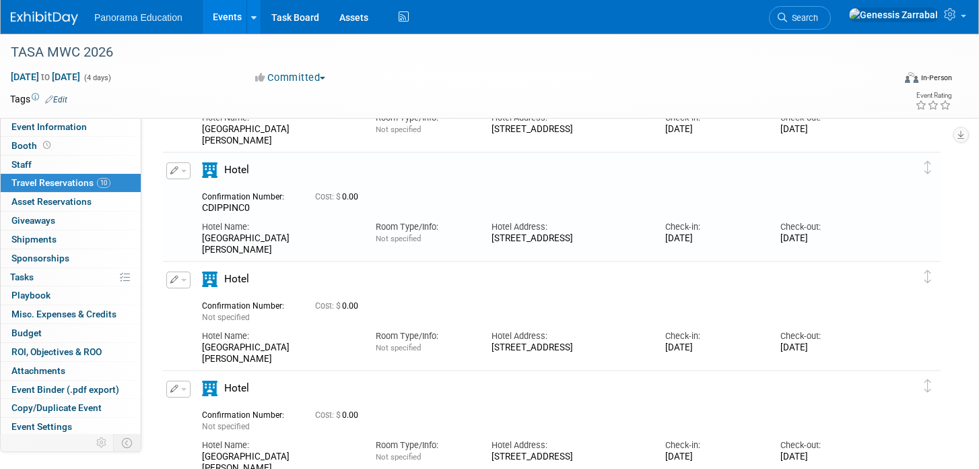
scroll to position [0, 0]
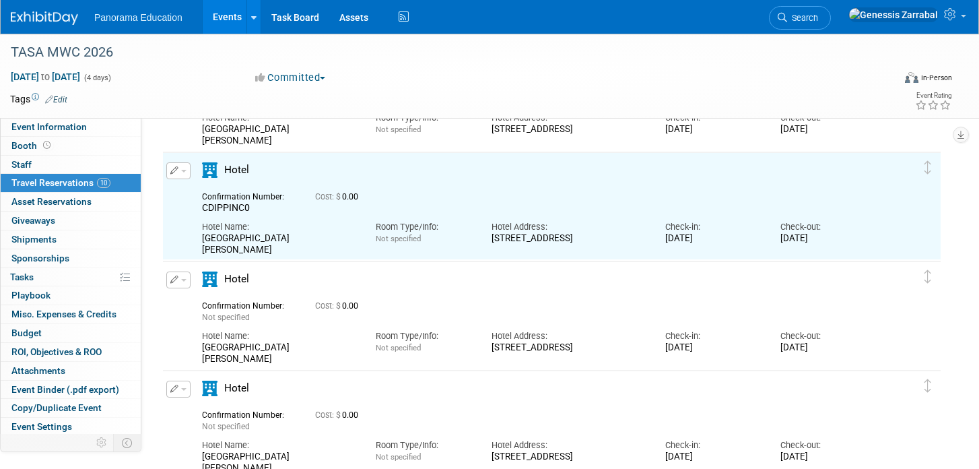
click at [173, 271] on td "Delete Reservation Not specified Cost: $ 0.00" at bounding box center [542, 315] width 758 height 108
click at [173, 277] on icon "button" at bounding box center [174, 279] width 9 height 8
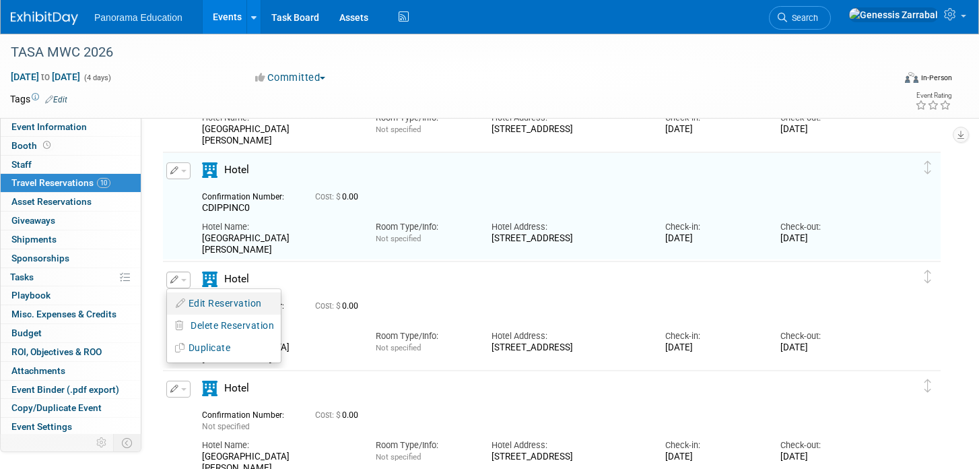
click at [189, 300] on button "Edit Reservation" at bounding box center [224, 304] width 114 height 20
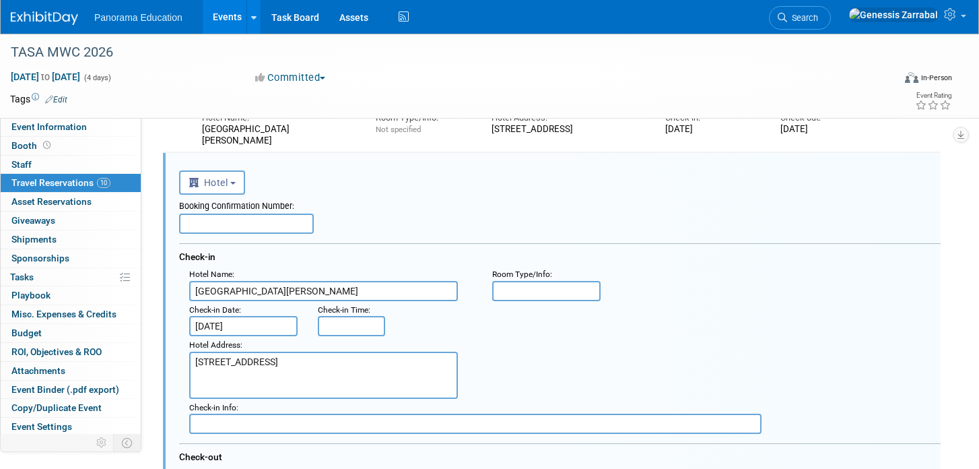
click at [240, 222] on input "text" at bounding box center [246, 223] width 135 height 20
paste input "CWVB4S8M0"
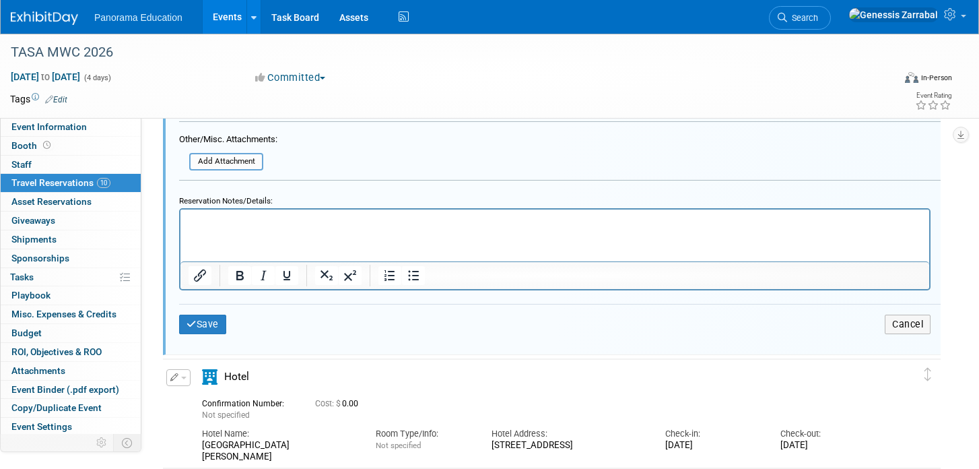
scroll to position [935, 0]
type input "CWVB4S8M0"
click at [200, 319] on button "Save" at bounding box center [202, 322] width 47 height 20
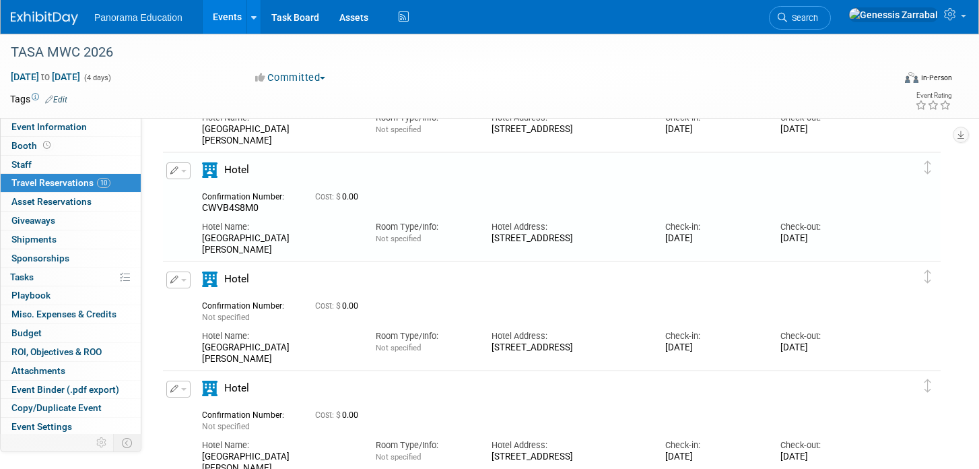
scroll to position [0, 0]
click at [192, 279] on div "Hotel" at bounding box center [259, 283] width 135 height 24
click at [173, 281] on icon "button" at bounding box center [174, 279] width 9 height 8
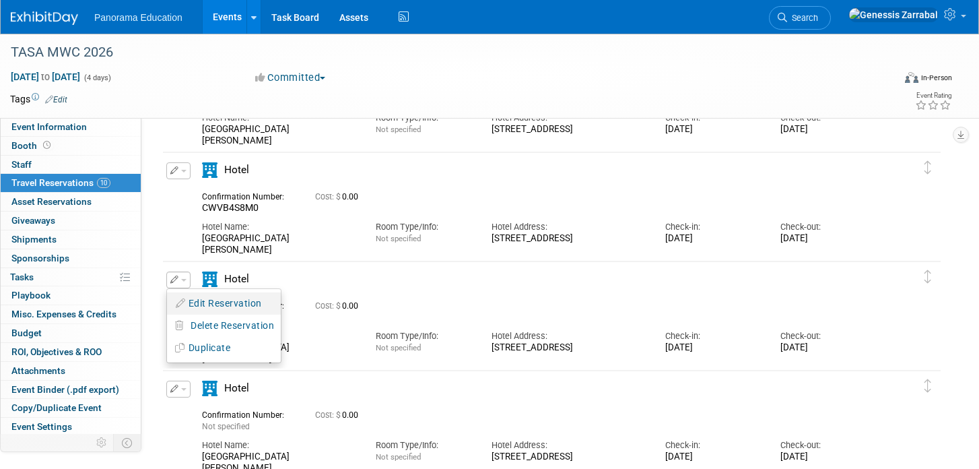
click at [192, 298] on button "Edit Reservation" at bounding box center [224, 304] width 114 height 20
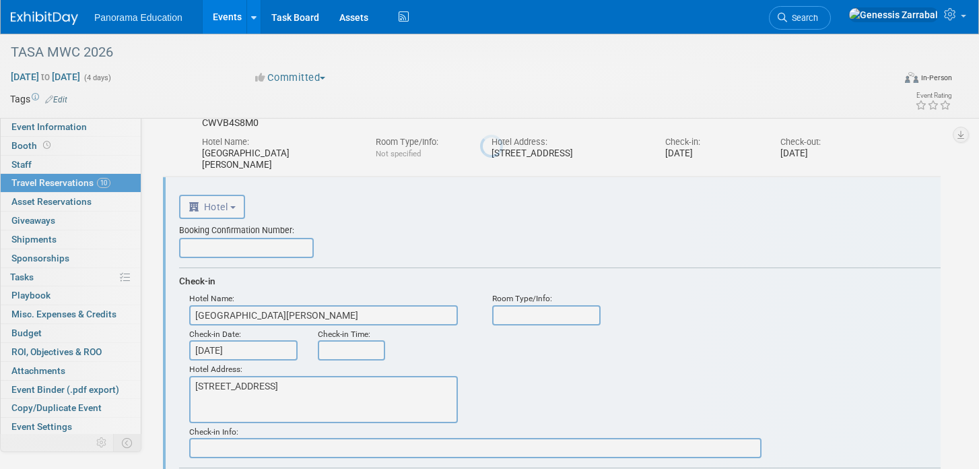
scroll to position [459, 0]
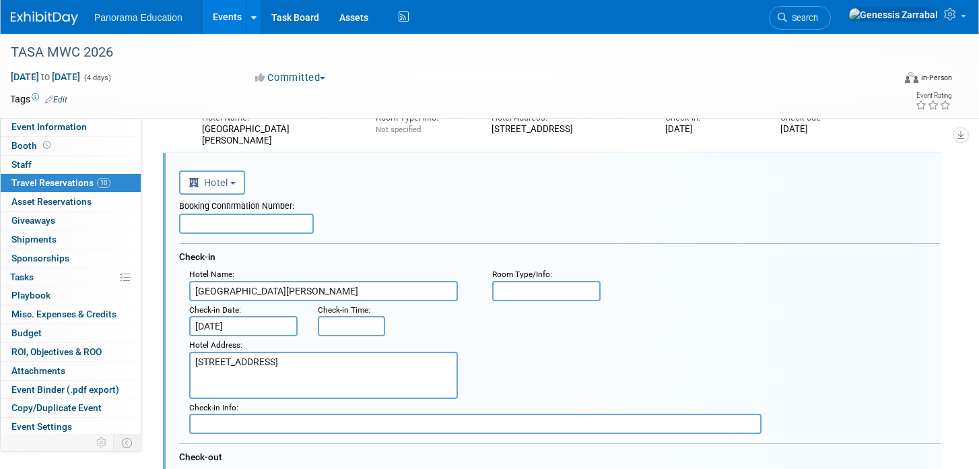
click at [258, 226] on input "text" at bounding box center [246, 223] width 135 height 20
paste input "GG11VGJJ0"
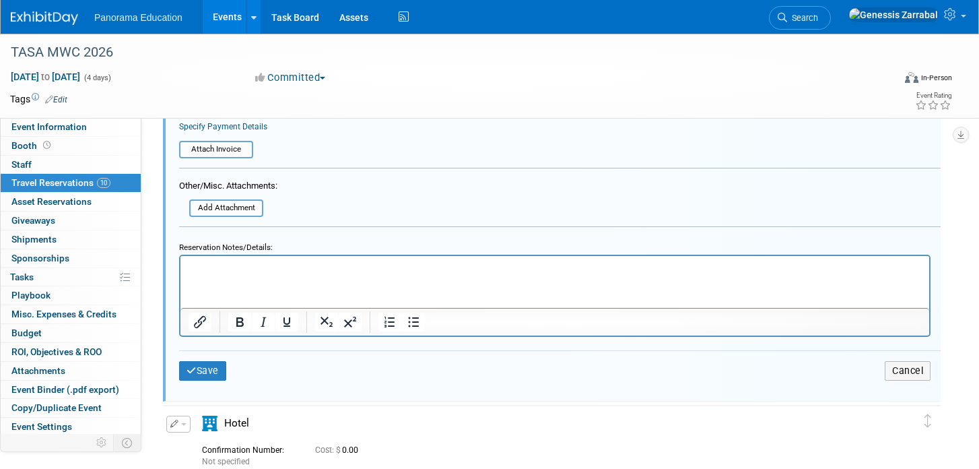
scroll to position [997, 0]
type input "GG11VGJJ0"
click at [201, 371] on button "Save" at bounding box center [202, 370] width 47 height 20
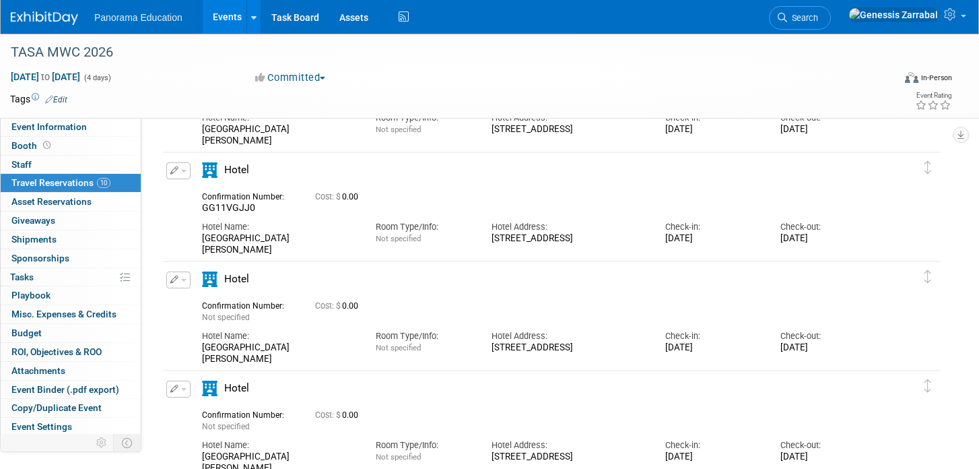
scroll to position [0, 0]
click at [193, 275] on div "Hotel" at bounding box center [259, 283] width 135 height 24
click at [183, 276] on button "button" at bounding box center [178, 279] width 24 height 17
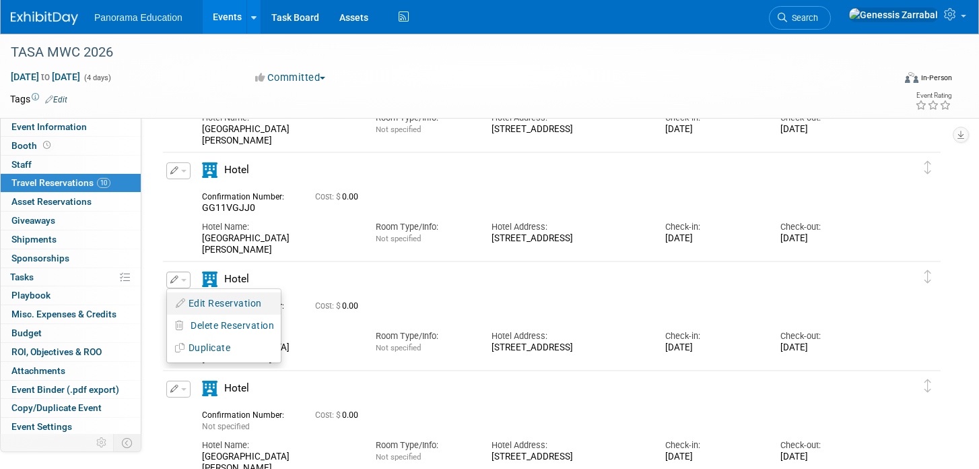
click at [205, 302] on button "Edit Reservation" at bounding box center [224, 304] width 114 height 20
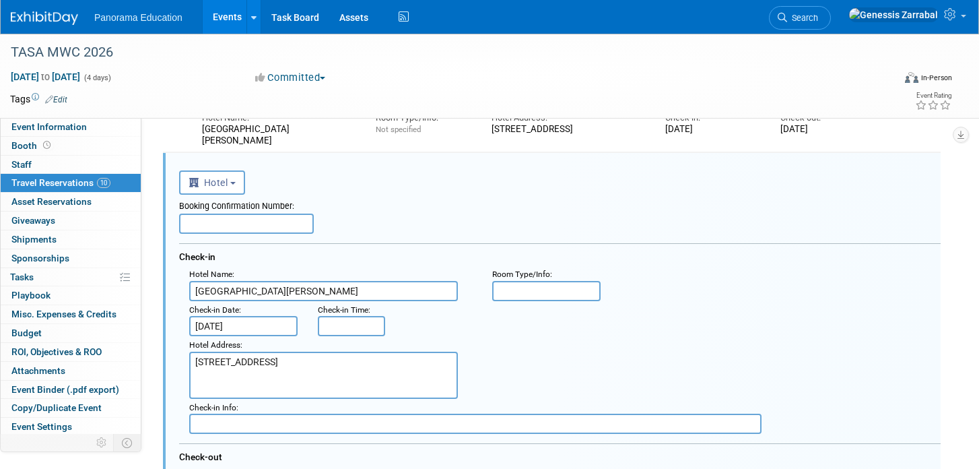
click at [232, 231] on input "text" at bounding box center [246, 223] width 135 height 20
paste input "HTQ31PI70"
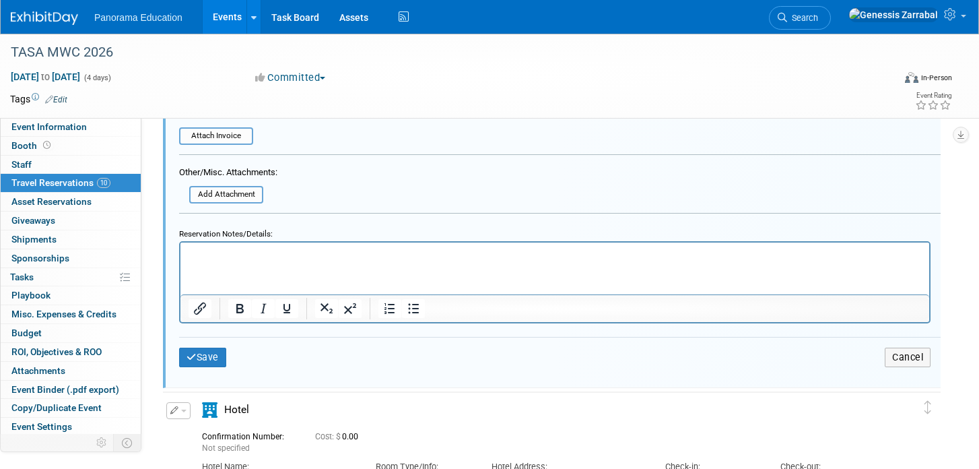
scroll to position [1220, 0]
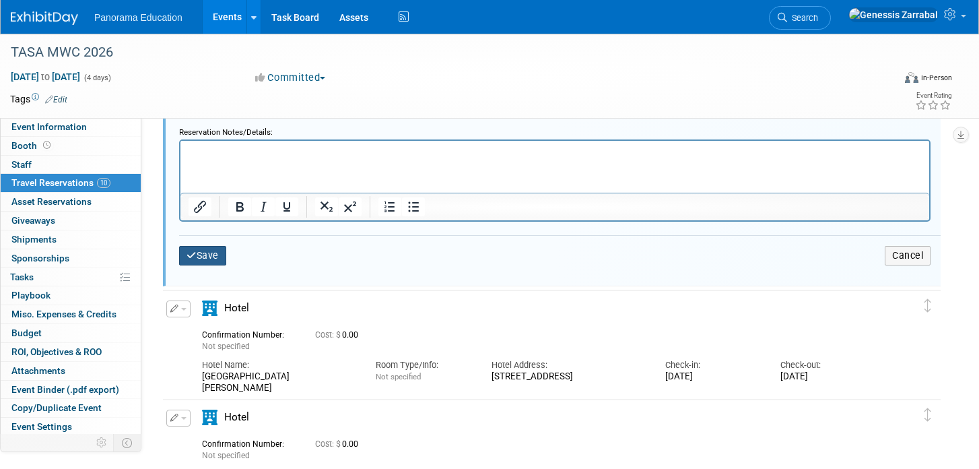
type input "HTQ31PI70"
click at [209, 253] on button "Save" at bounding box center [202, 256] width 47 height 20
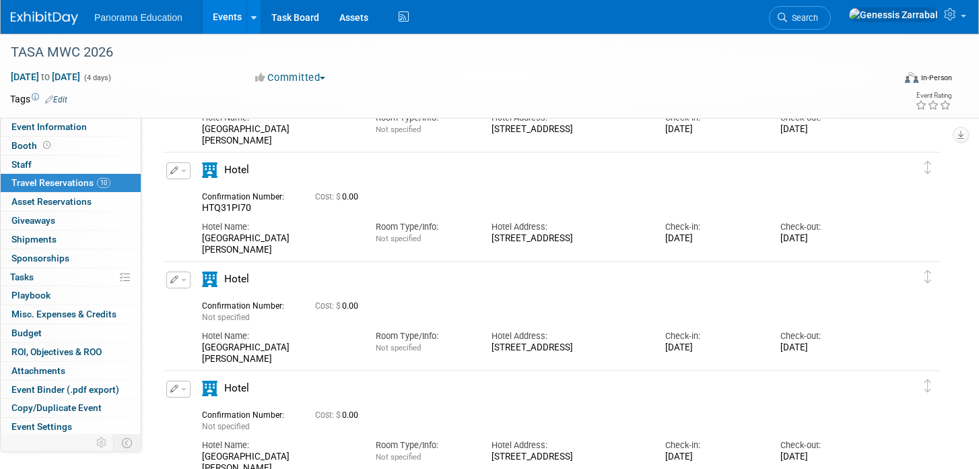
scroll to position [0, 0]
click at [178, 278] on icon "button" at bounding box center [174, 279] width 9 height 8
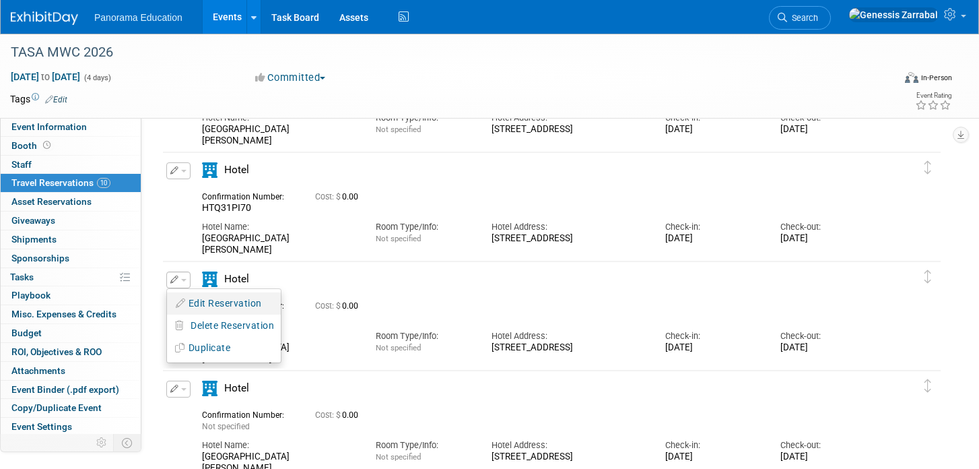
click at [193, 298] on button "Edit Reservation" at bounding box center [224, 304] width 114 height 20
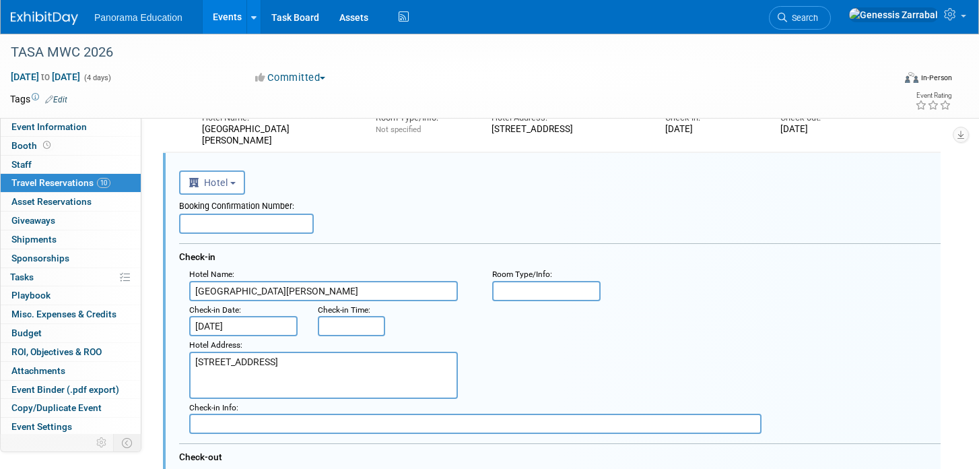
click at [225, 222] on input "text" at bounding box center [246, 223] width 135 height 20
paste input "RRJ8CISC0"
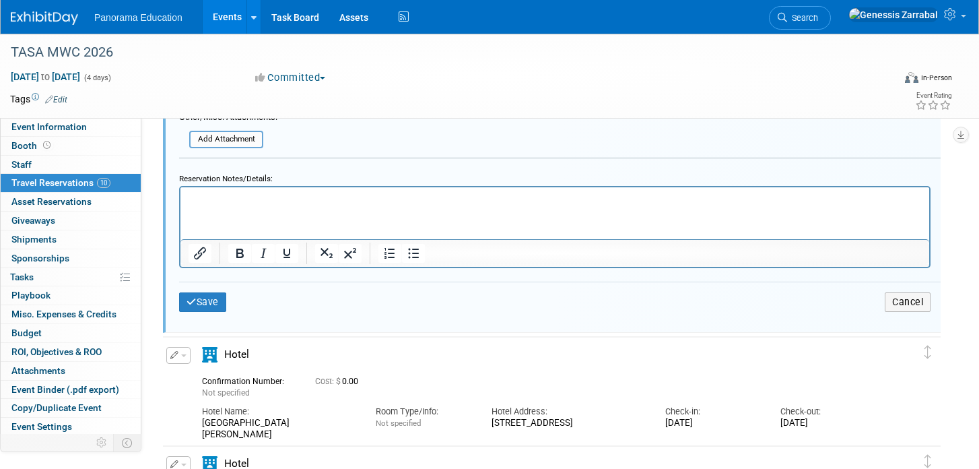
scroll to position [1289, 0]
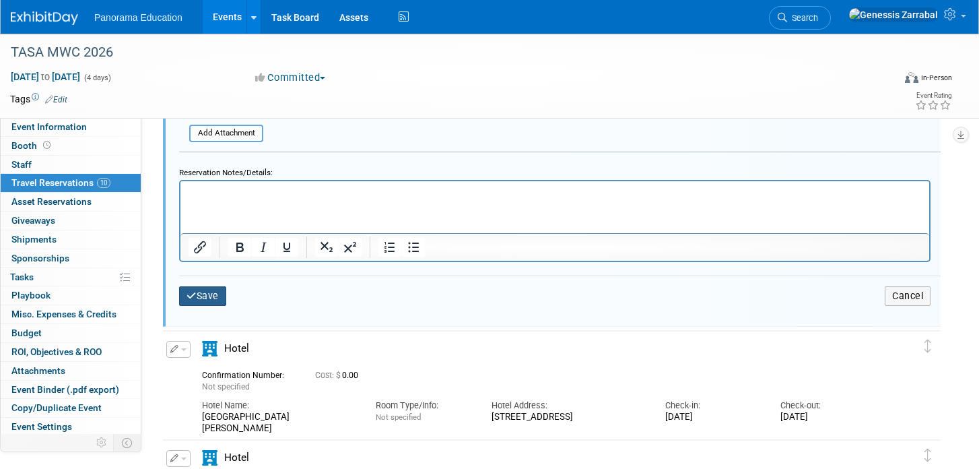
type input "RRJ8CISC0"
click at [197, 290] on button "Save" at bounding box center [202, 296] width 47 height 20
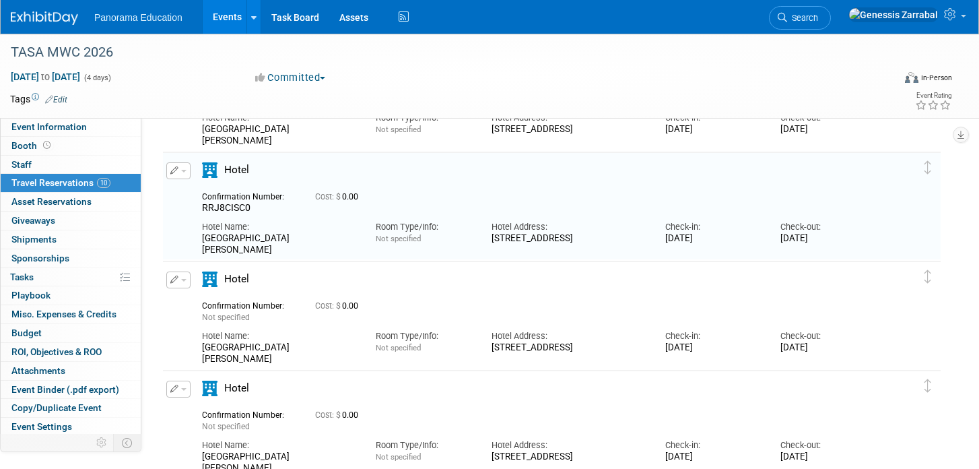
scroll to position [0, 0]
click at [180, 277] on button "button" at bounding box center [178, 279] width 24 height 17
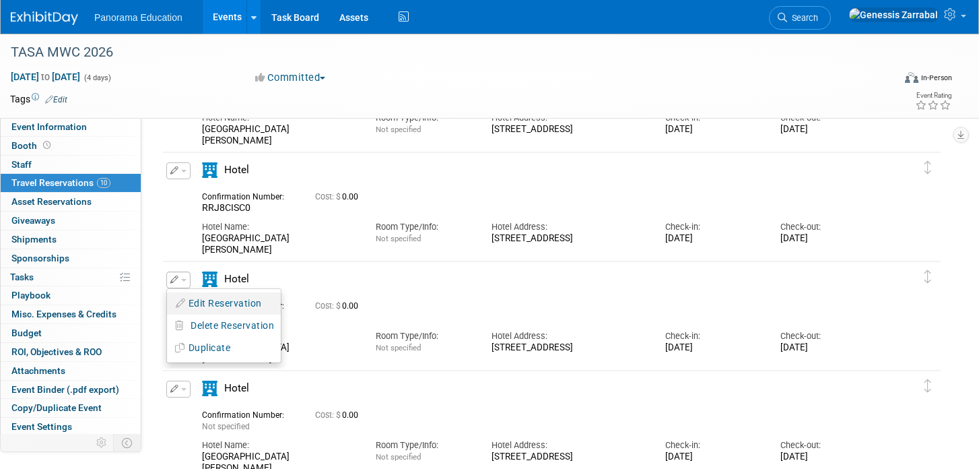
click at [182, 300] on icon "button" at bounding box center [181, 302] width 11 height 9
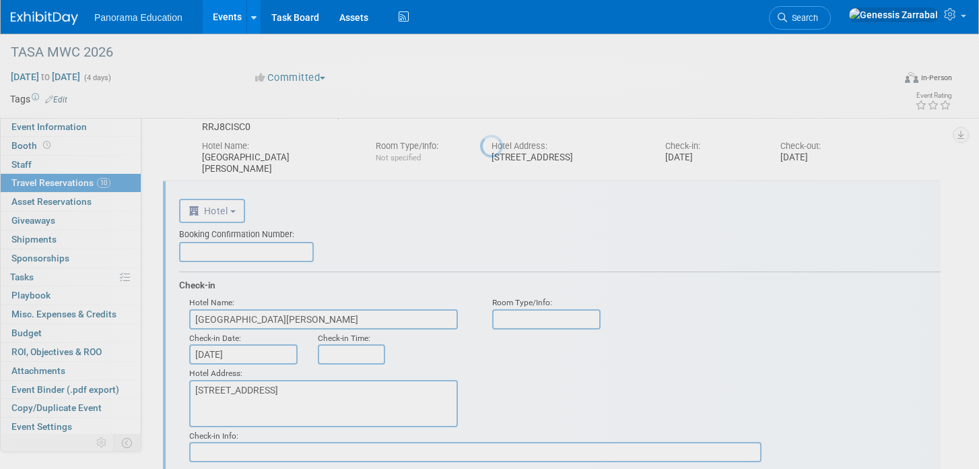
scroll to position [787, 0]
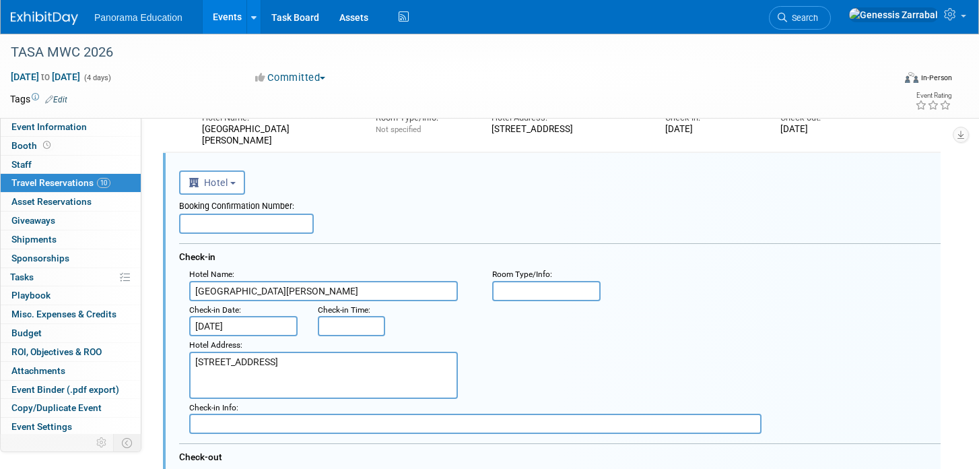
click at [264, 232] on input "text" at bounding box center [246, 223] width 135 height 20
paste input "RWZSRFKO0"
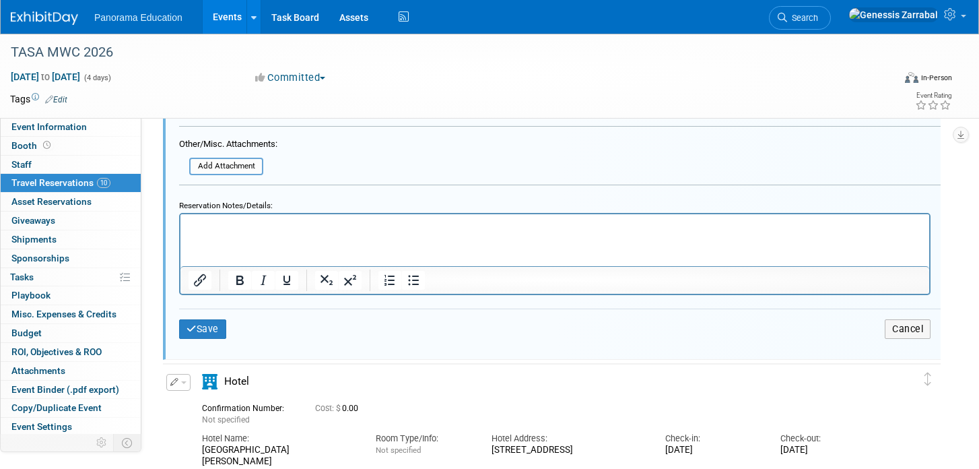
scroll to position [1367, 0]
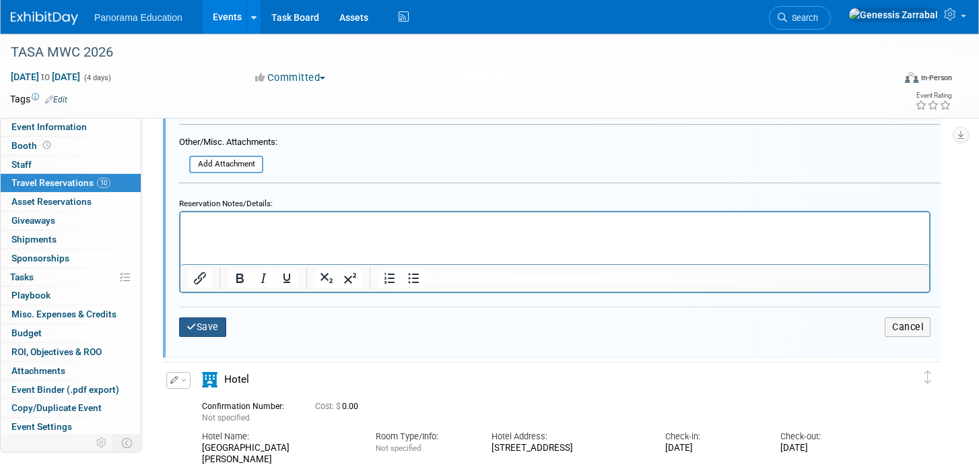
type input "RWZSRFKO0"
click at [197, 325] on button "Save" at bounding box center [202, 327] width 47 height 20
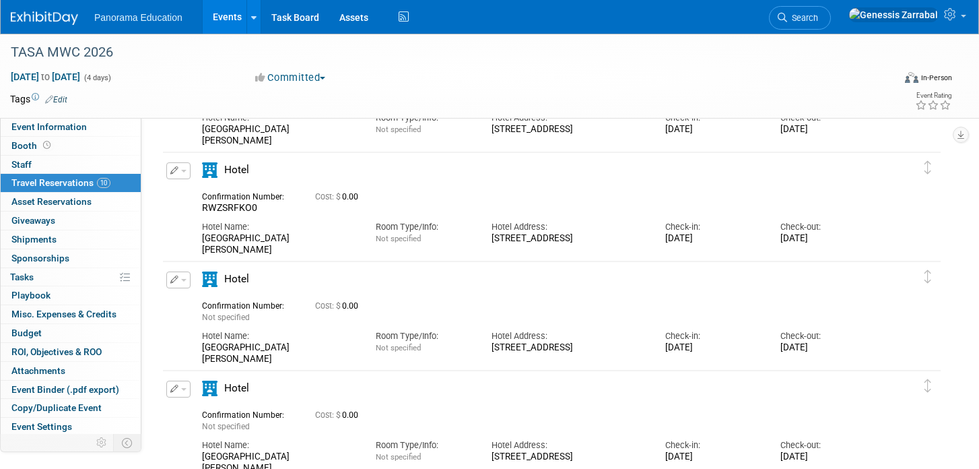
scroll to position [0, 0]
click at [176, 276] on icon "button" at bounding box center [174, 279] width 9 height 8
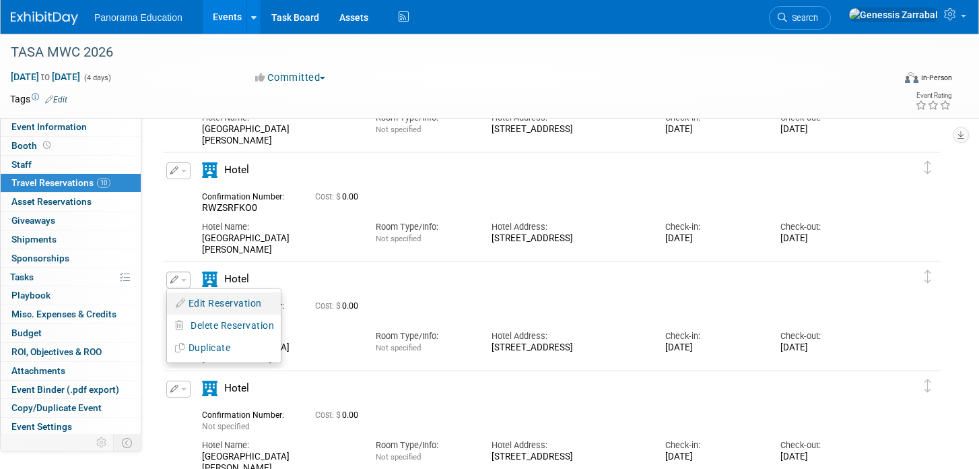
click at [185, 296] on button "Edit Reservation" at bounding box center [224, 304] width 114 height 20
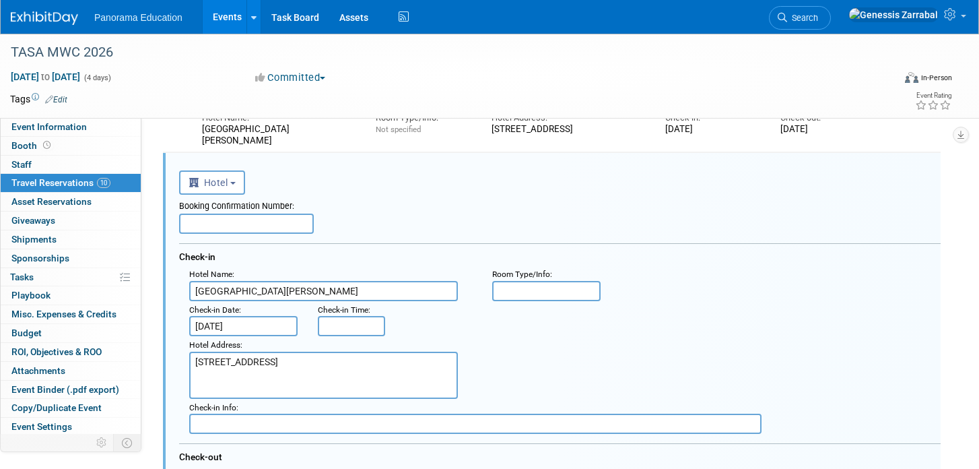
click at [265, 224] on input "text" at bounding box center [246, 223] width 135 height 20
paste input "V1X970PU0"
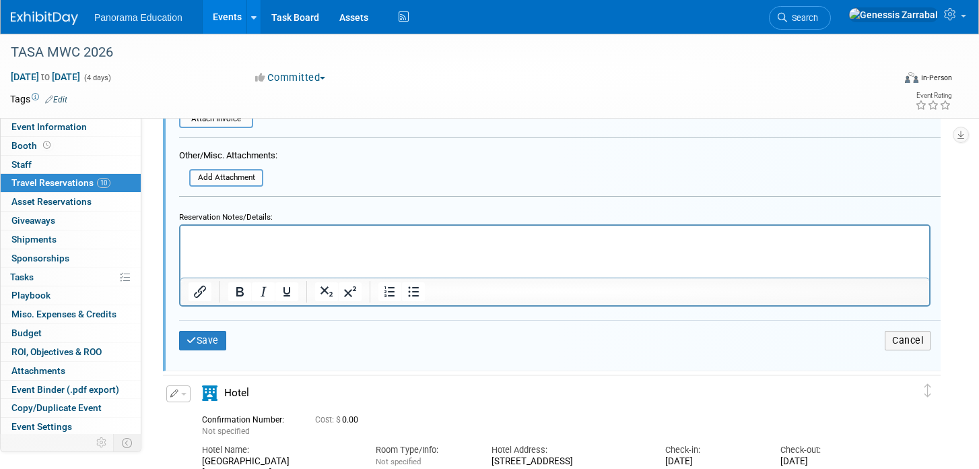
scroll to position [1479, 0]
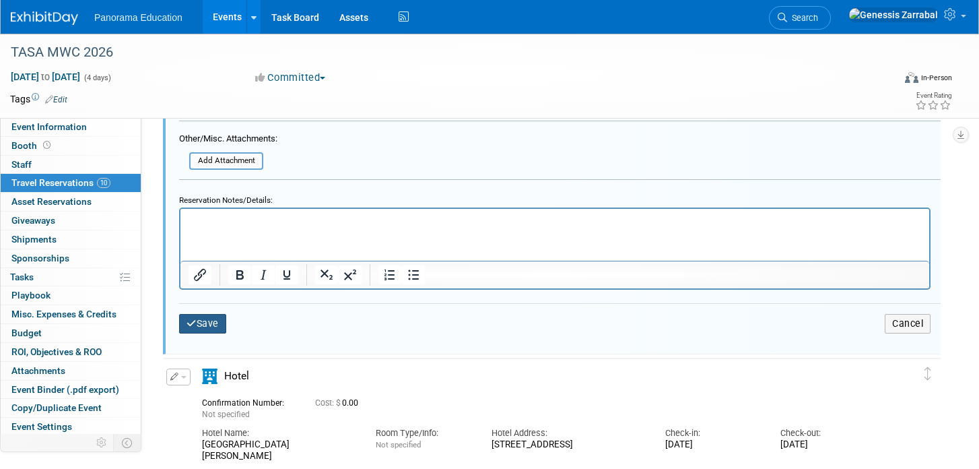
type input "V1X970PU0"
click at [197, 323] on button "Save" at bounding box center [202, 324] width 47 height 20
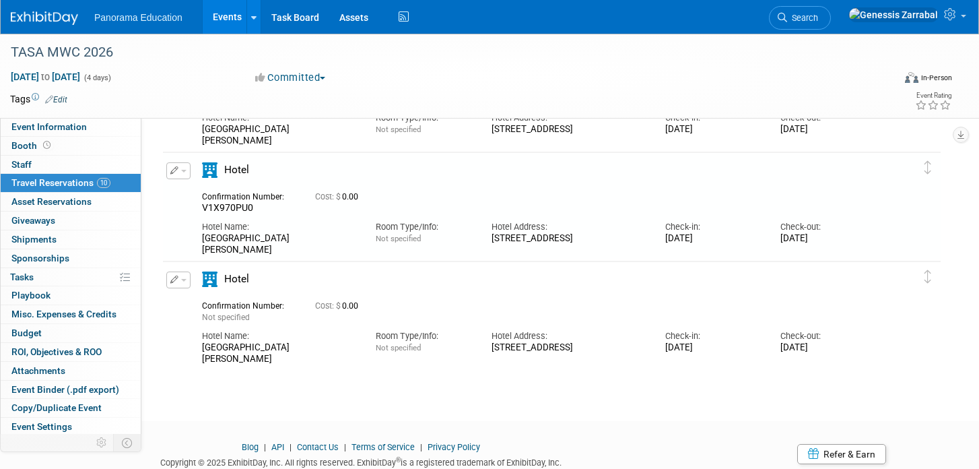
scroll to position [0, 0]
click at [181, 279] on span "button" at bounding box center [183, 280] width 5 height 3
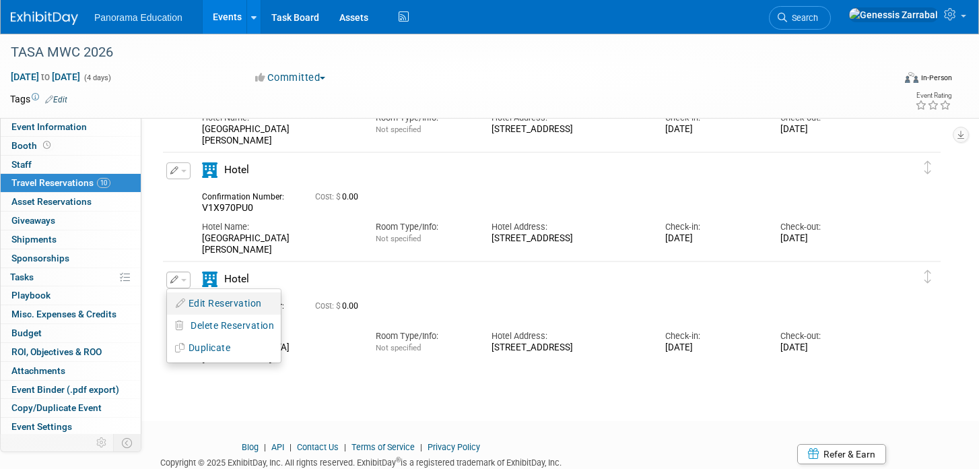
click at [203, 294] on button "Edit Reservation" at bounding box center [224, 304] width 114 height 20
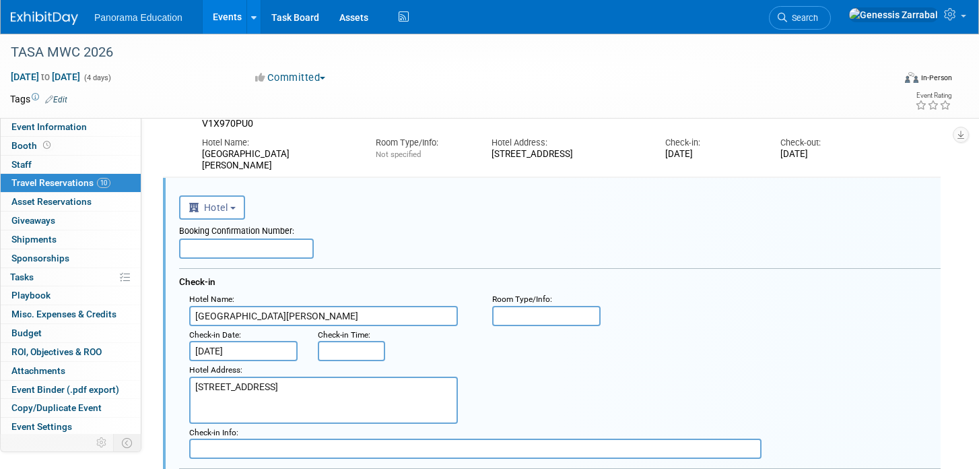
scroll to position [1005, 0]
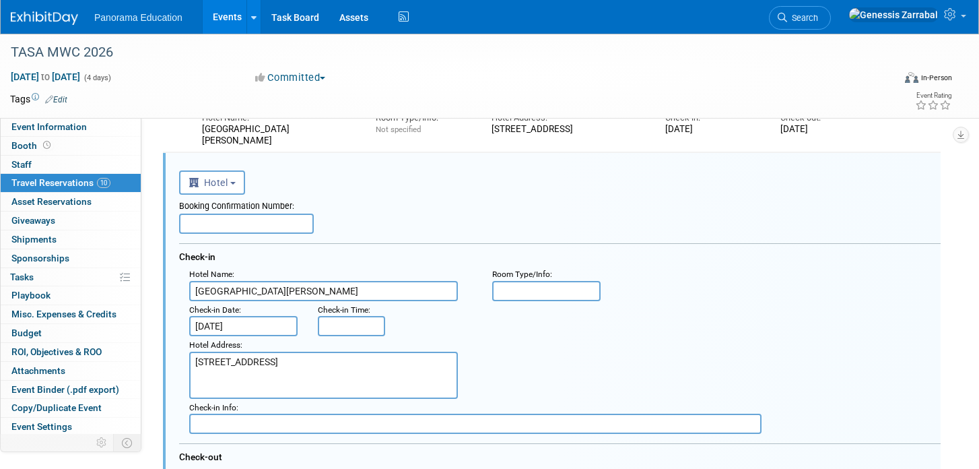
click at [255, 238] on div "Booking Confirmation Number: Check-in Hotel Name : Hilton Palacio del Rio : Roo…" at bounding box center [560, 366] width 762 height 342
click at [251, 227] on input "text" at bounding box center [246, 223] width 135 height 20
paste input "XETP7F170"
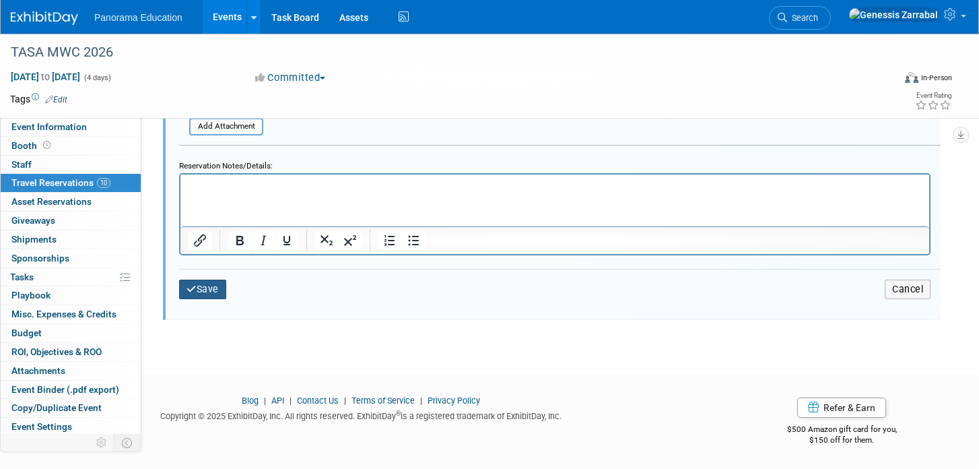
type input "XETP7F170"
click at [199, 288] on button "Save" at bounding box center [202, 289] width 47 height 20
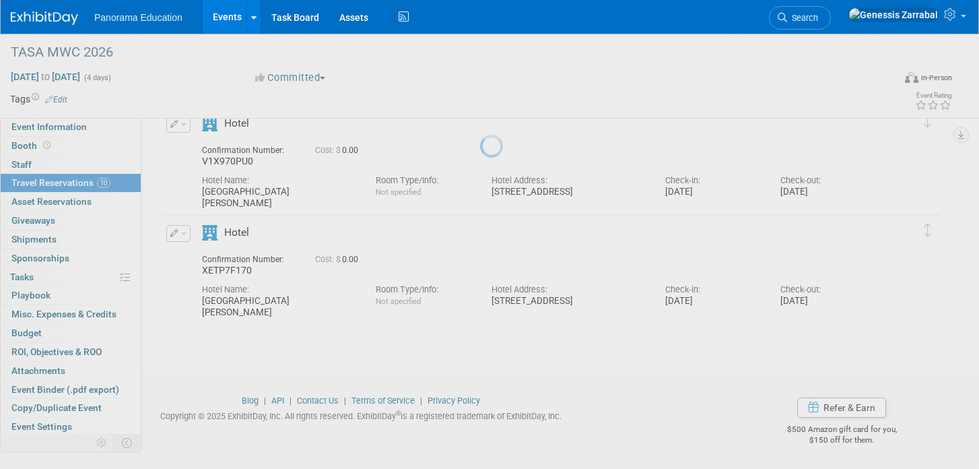
scroll to position [943, 0]
